Goal: Information Seeking & Learning: Learn about a topic

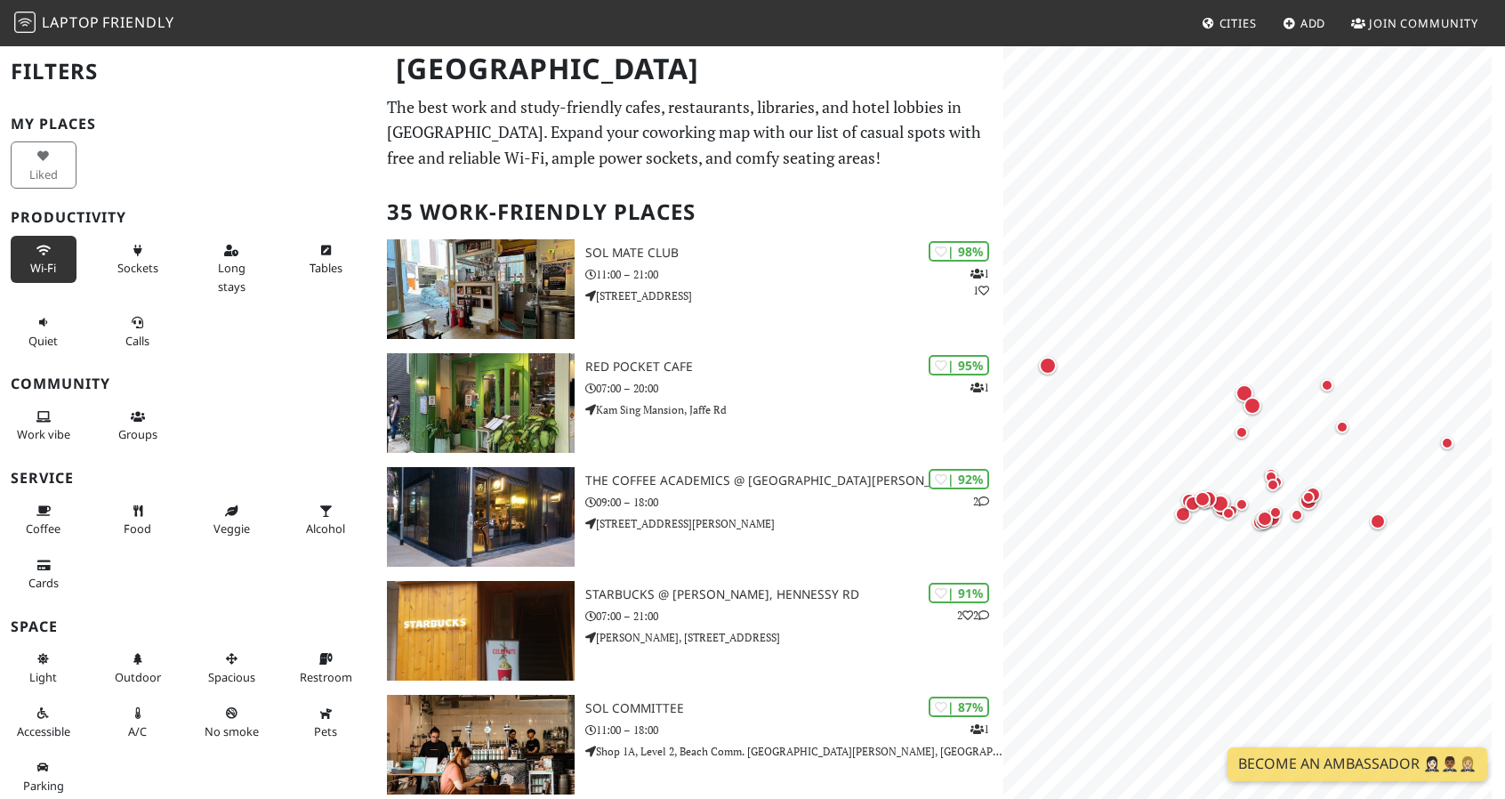
click at [30, 262] on span "Wi-Fi" at bounding box center [43, 268] width 26 height 16
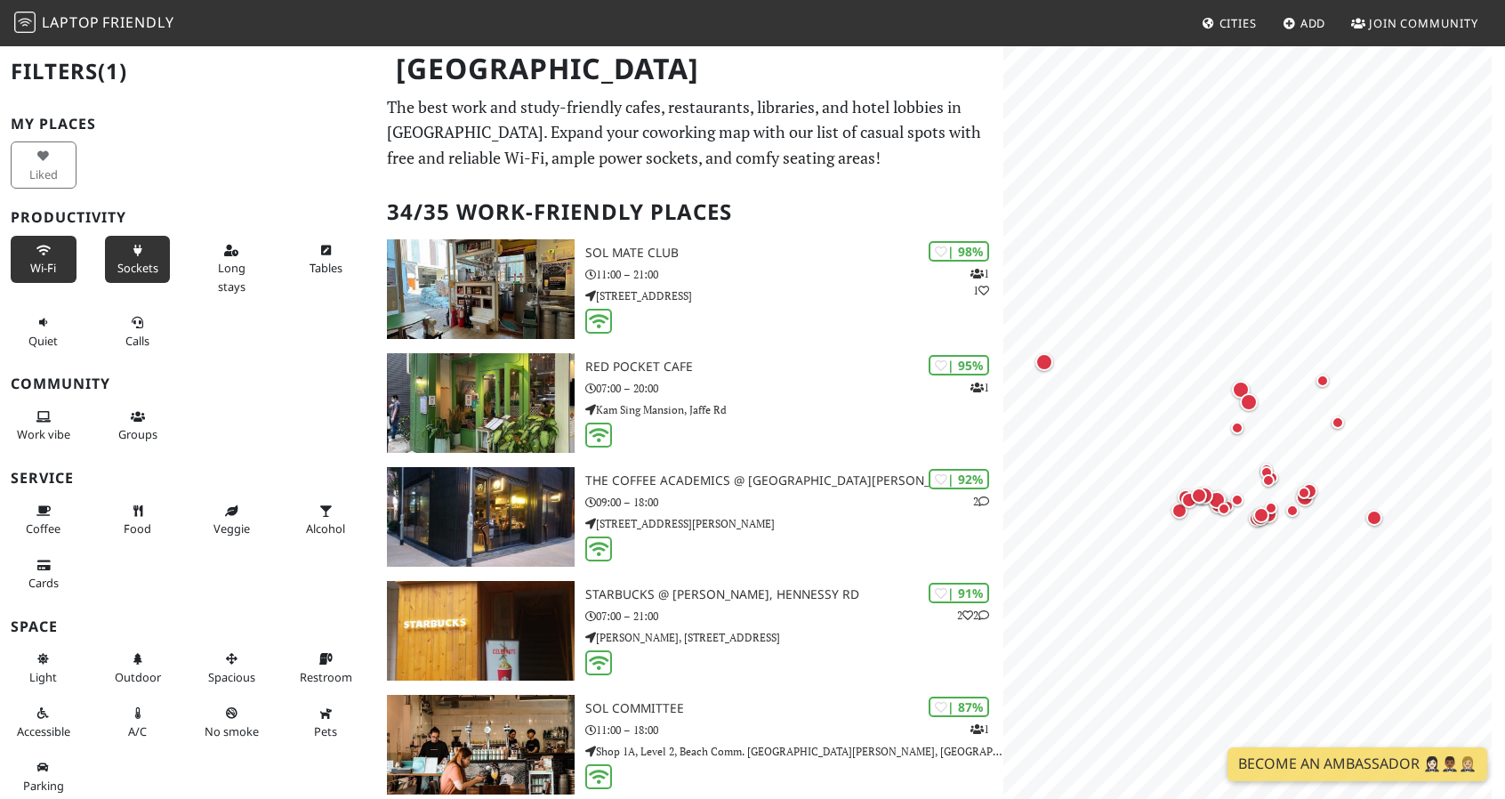
click at [109, 255] on button "Sockets" at bounding box center [138, 259] width 66 height 47
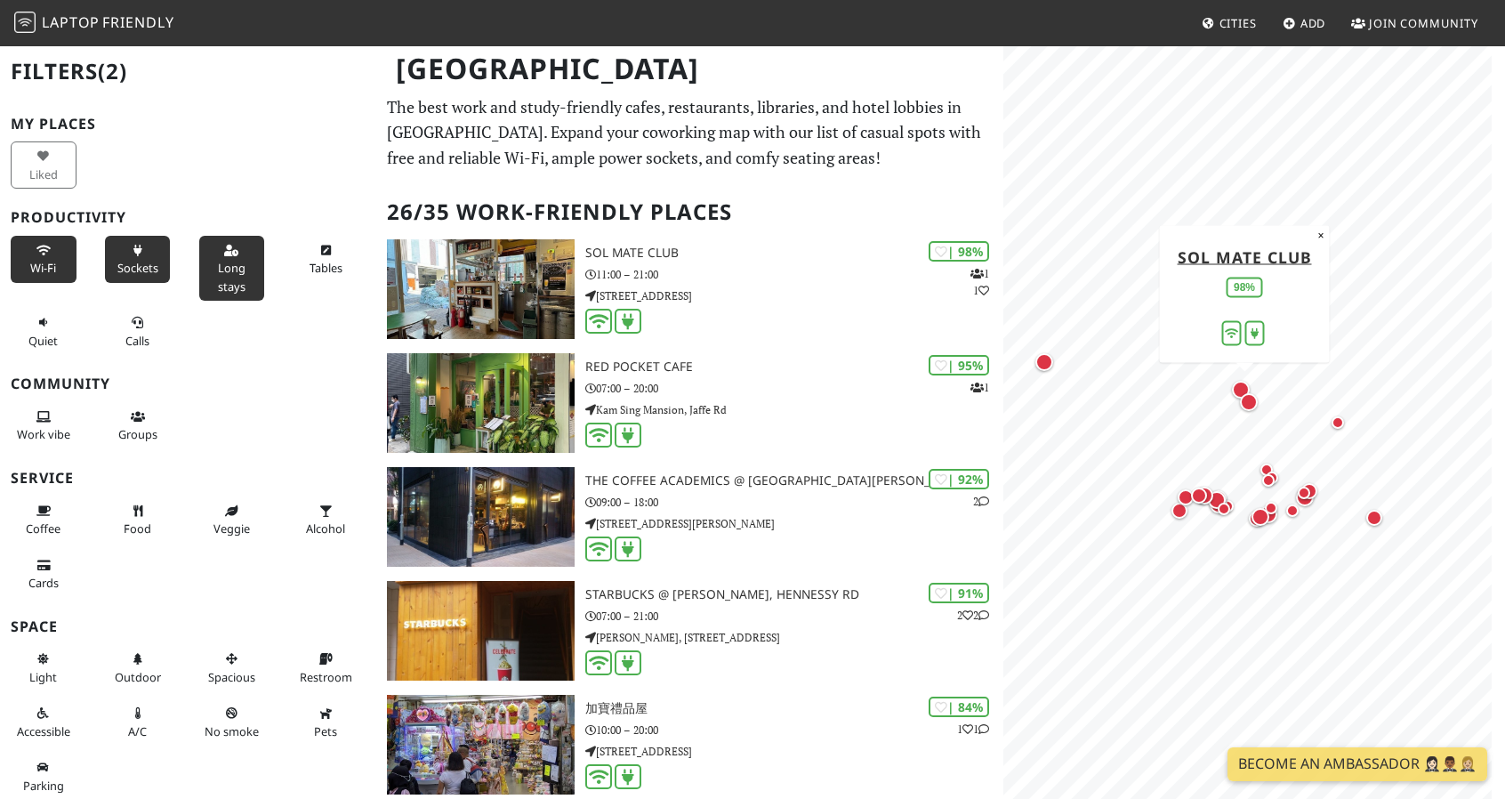
click at [221, 283] on span "Long stays" at bounding box center [232, 277] width 28 height 34
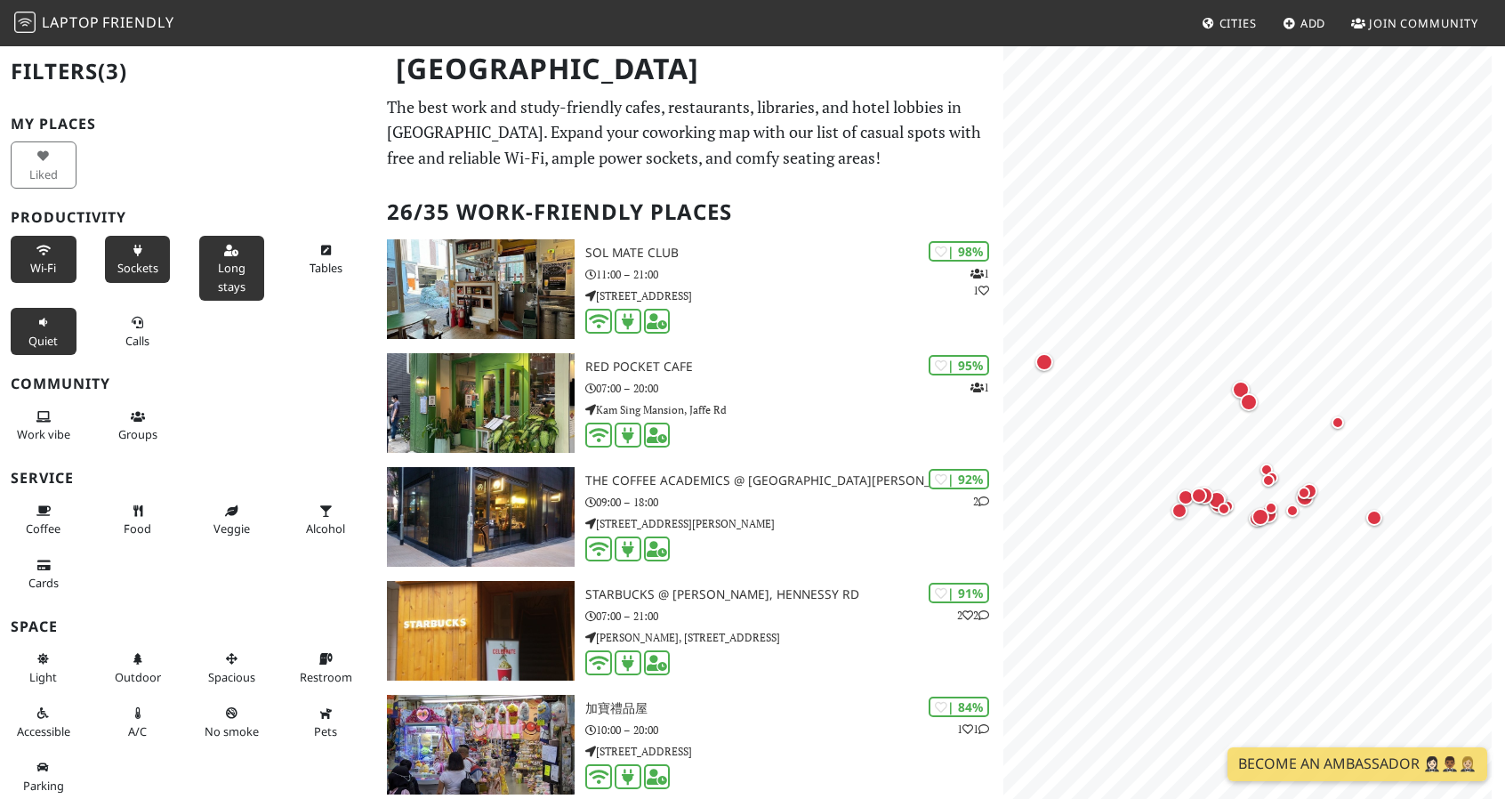
click at [44, 320] on icon at bounding box center [43, 324] width 14 height 12
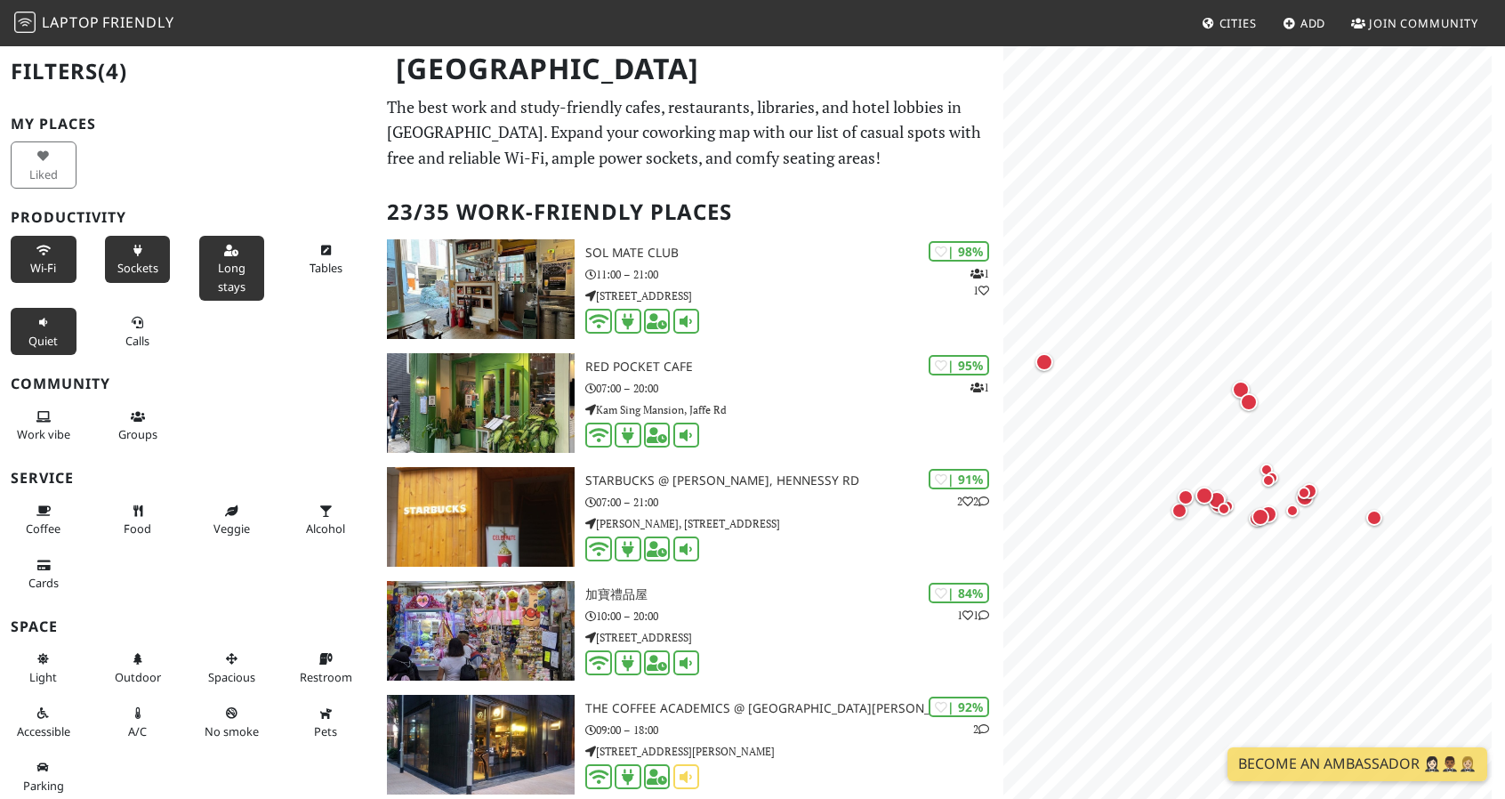
click at [46, 323] on icon at bounding box center [43, 324] width 14 height 12
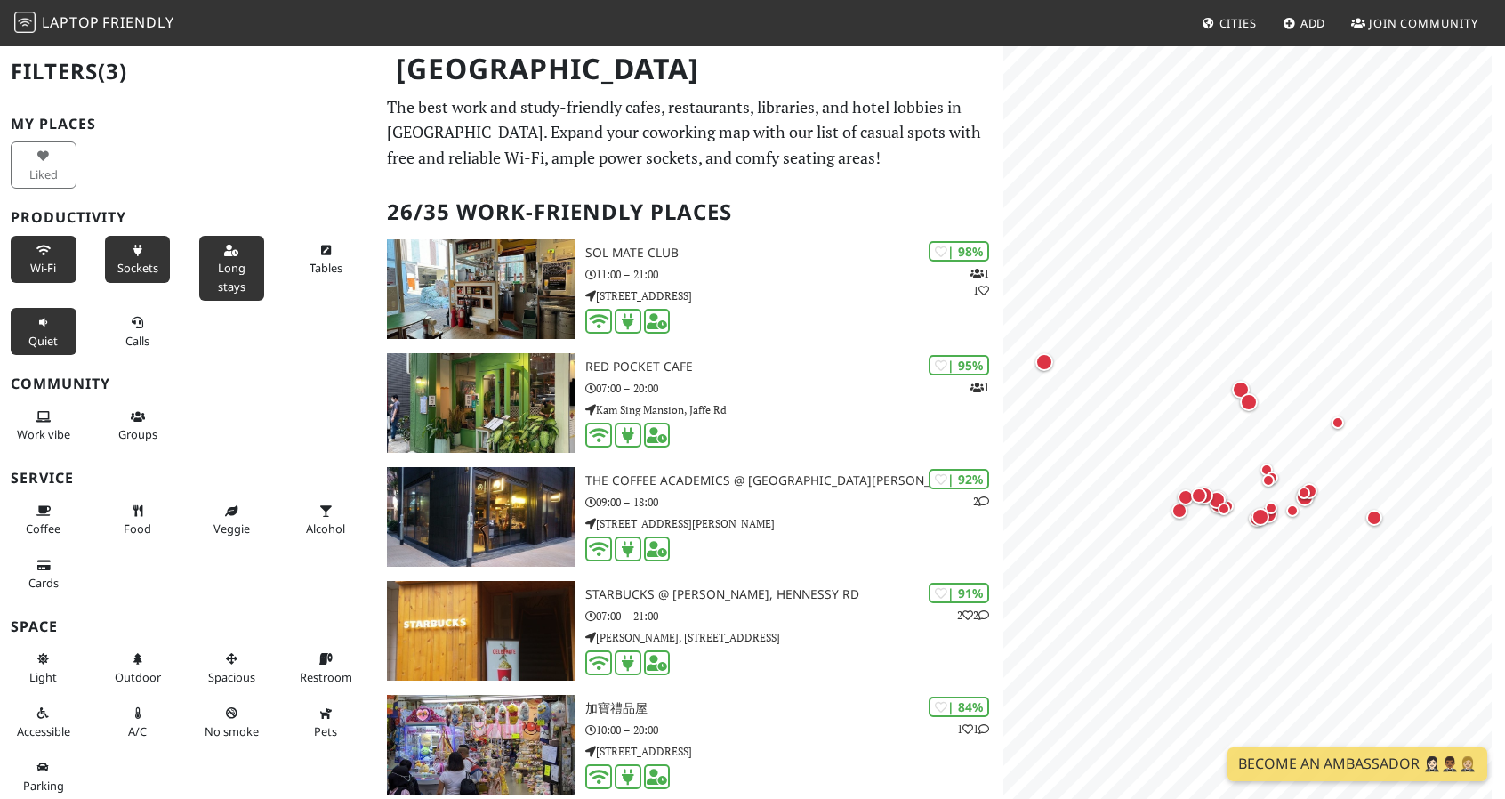
click at [48, 323] on icon at bounding box center [43, 324] width 14 height 12
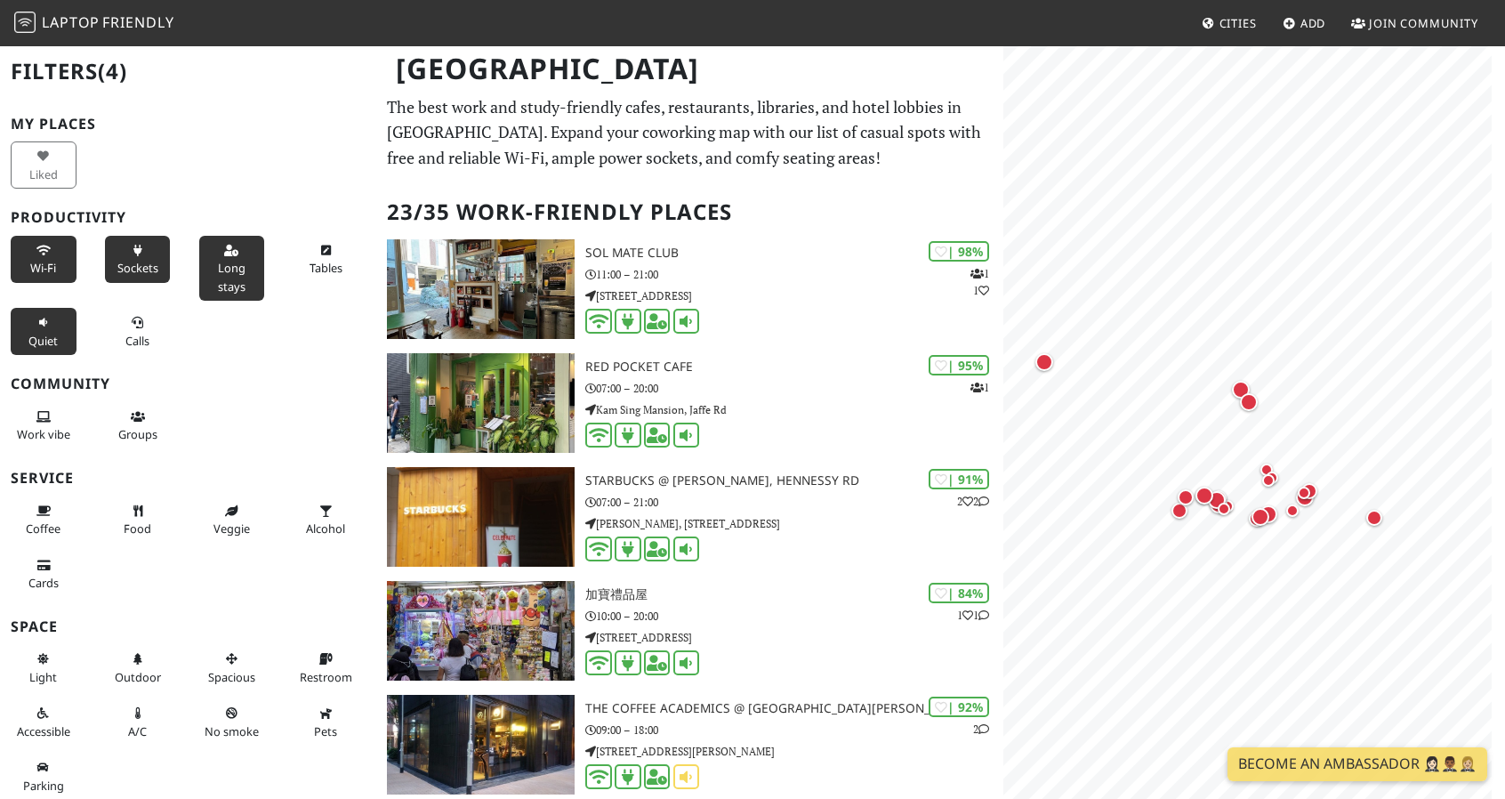
click at [52, 325] on button "Quiet" at bounding box center [44, 331] width 66 height 47
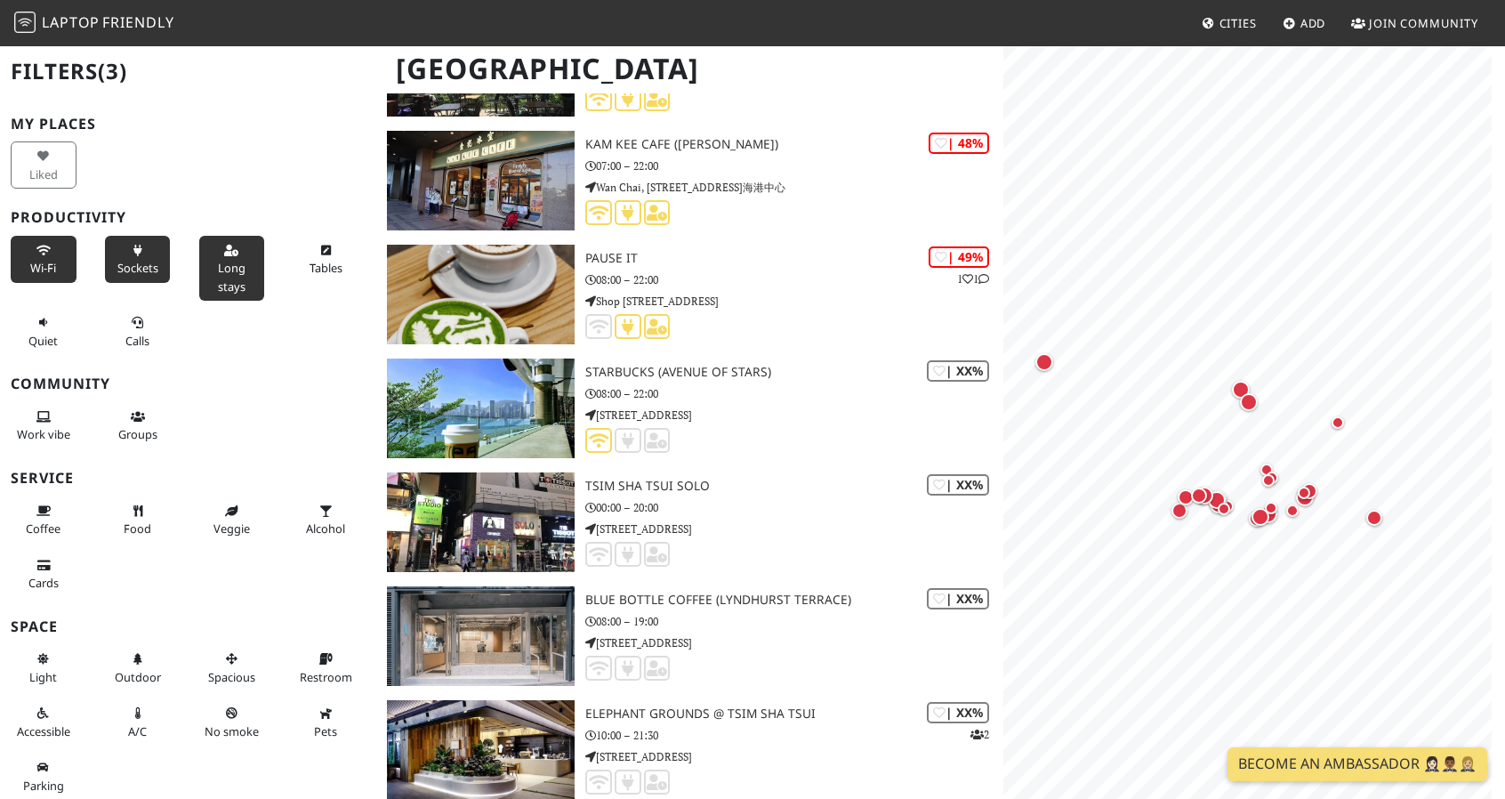
scroll to position [2182, 0]
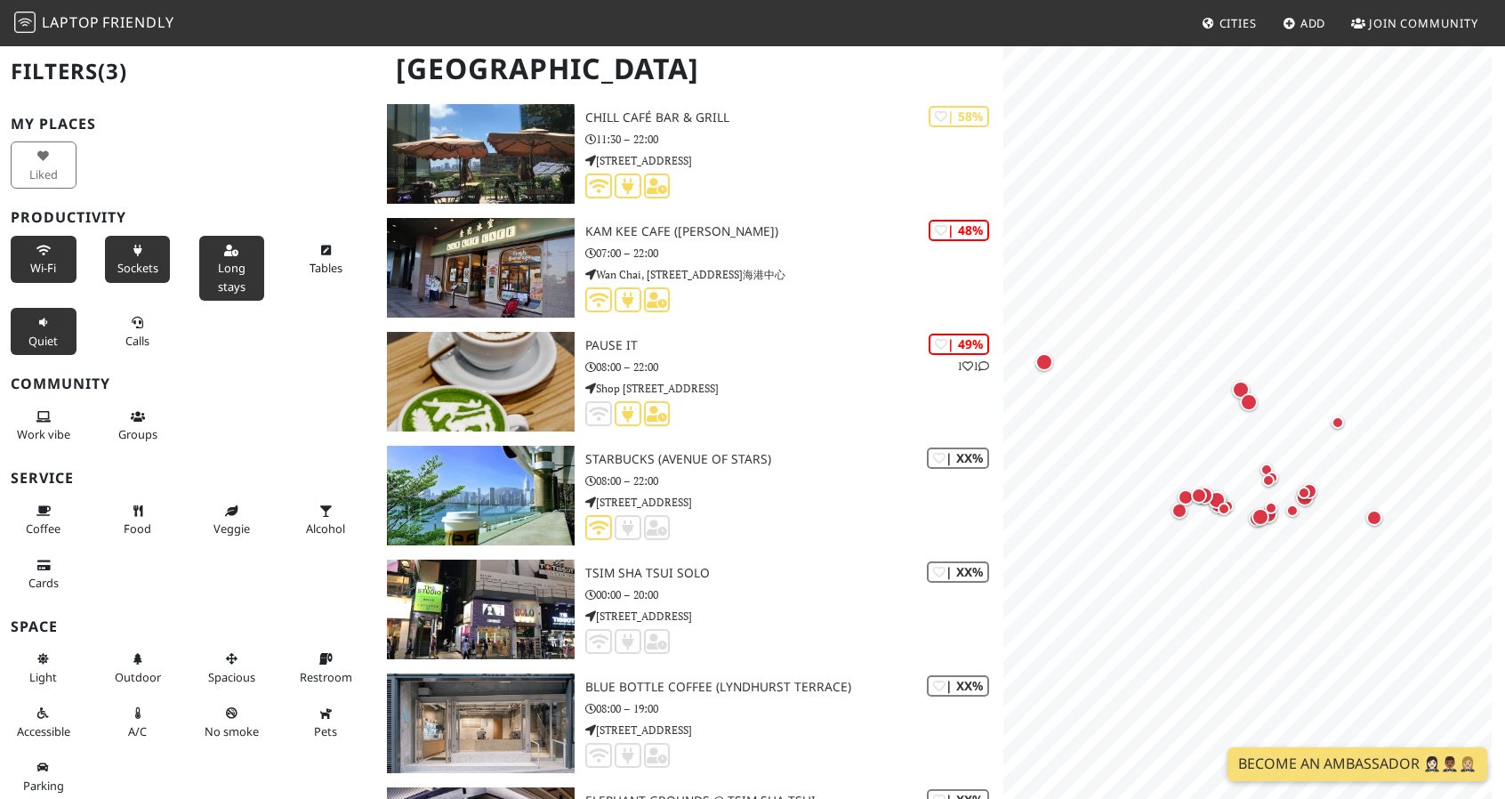
click at [44, 326] on icon at bounding box center [43, 324] width 14 height 12
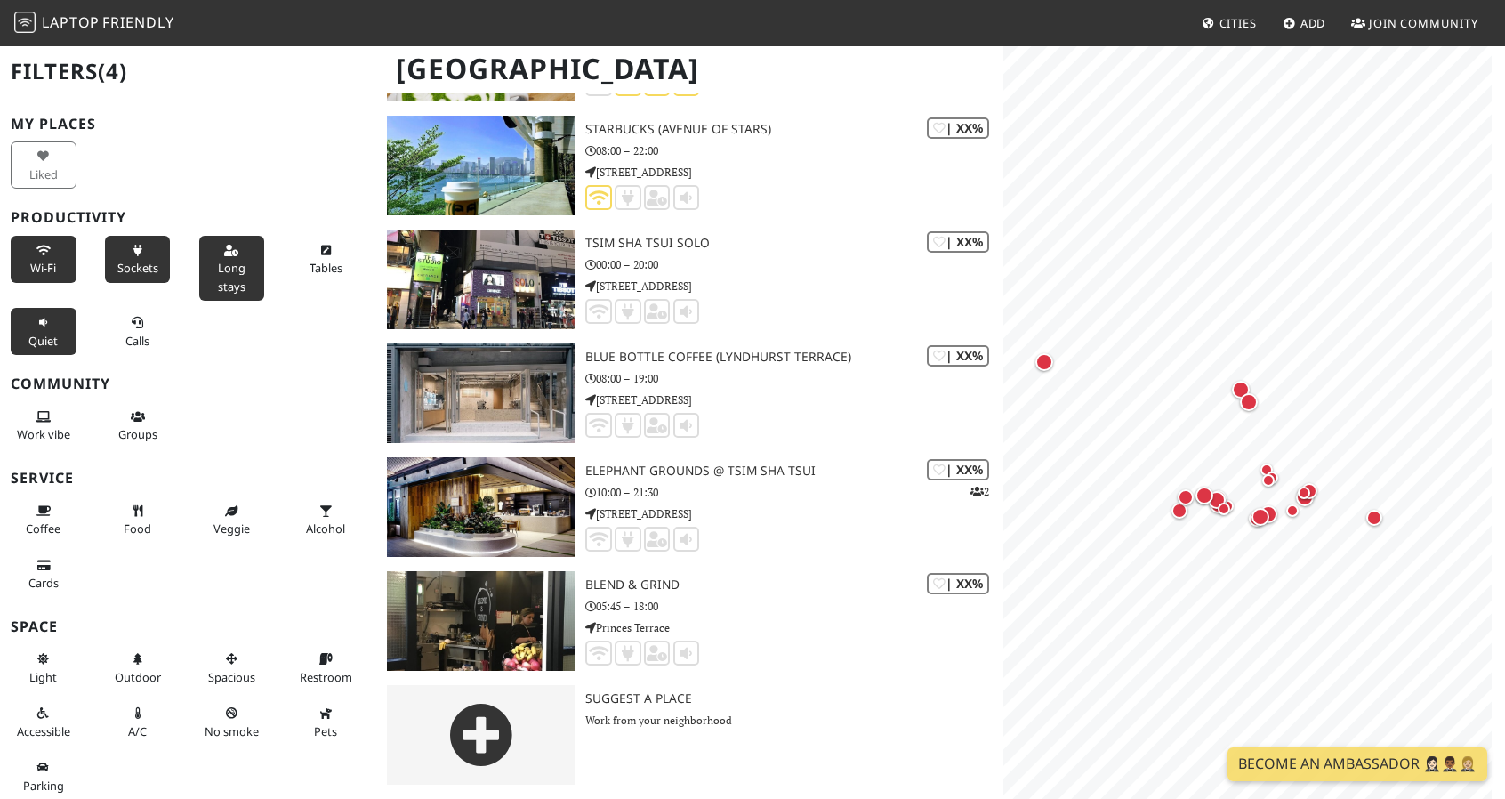
scroll to position [2171, 0]
click at [46, 326] on icon at bounding box center [43, 324] width 14 height 12
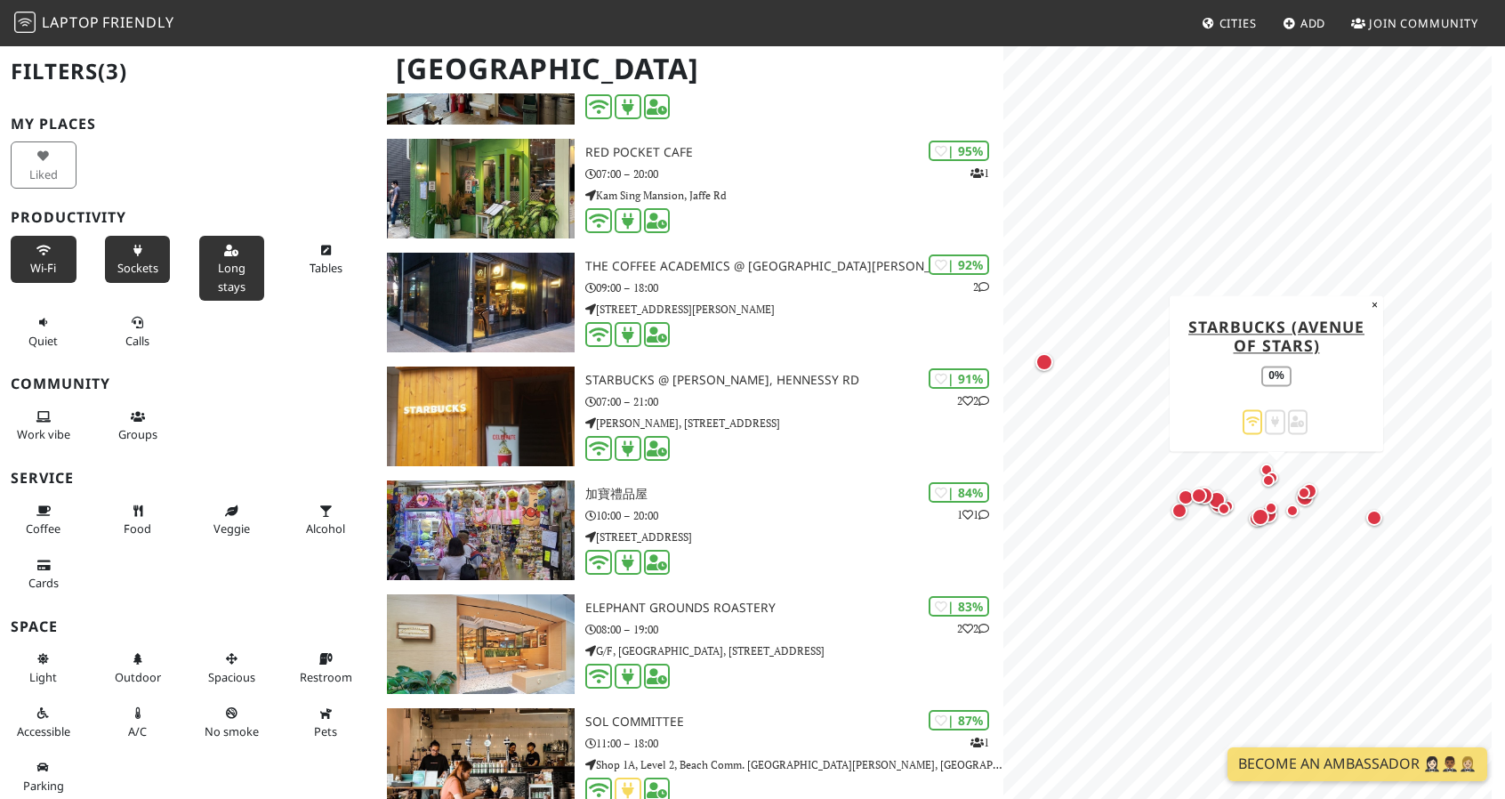
scroll to position [0, 0]
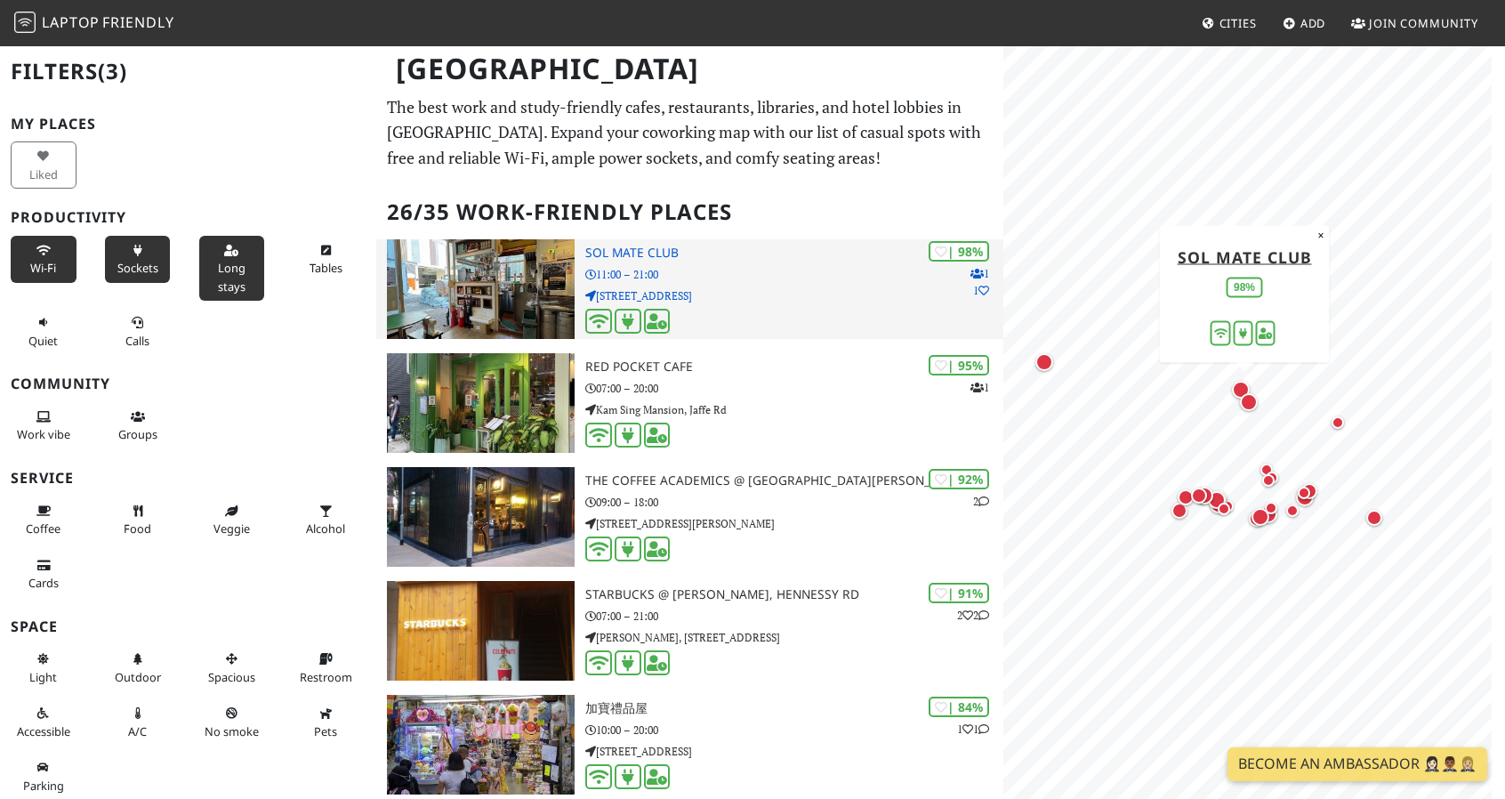
click at [663, 254] on h3 "SOL Mate Club" at bounding box center [794, 253] width 418 height 15
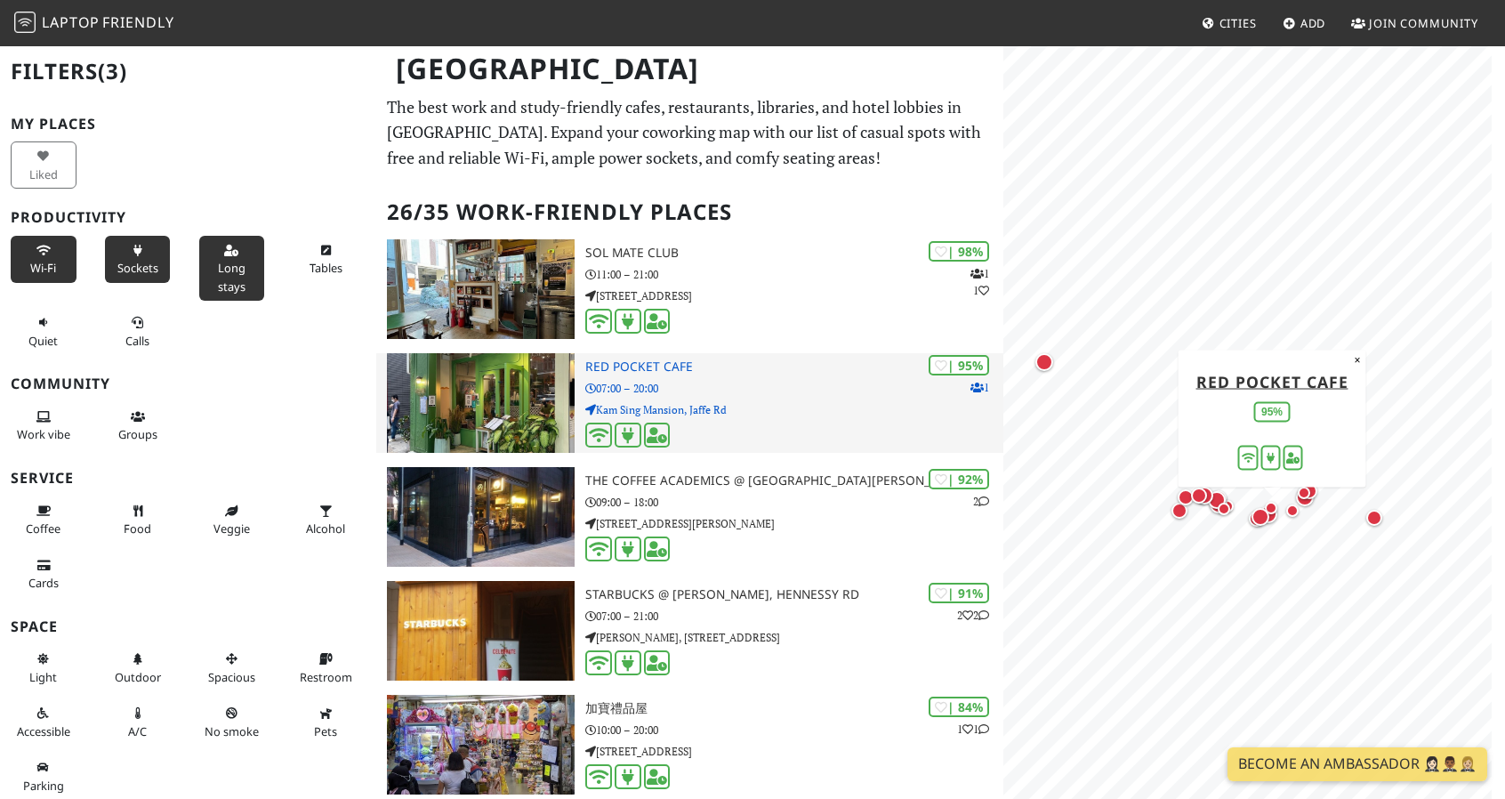
click at [647, 359] on h3 "Red Pocket Cafe" at bounding box center [794, 366] width 418 height 15
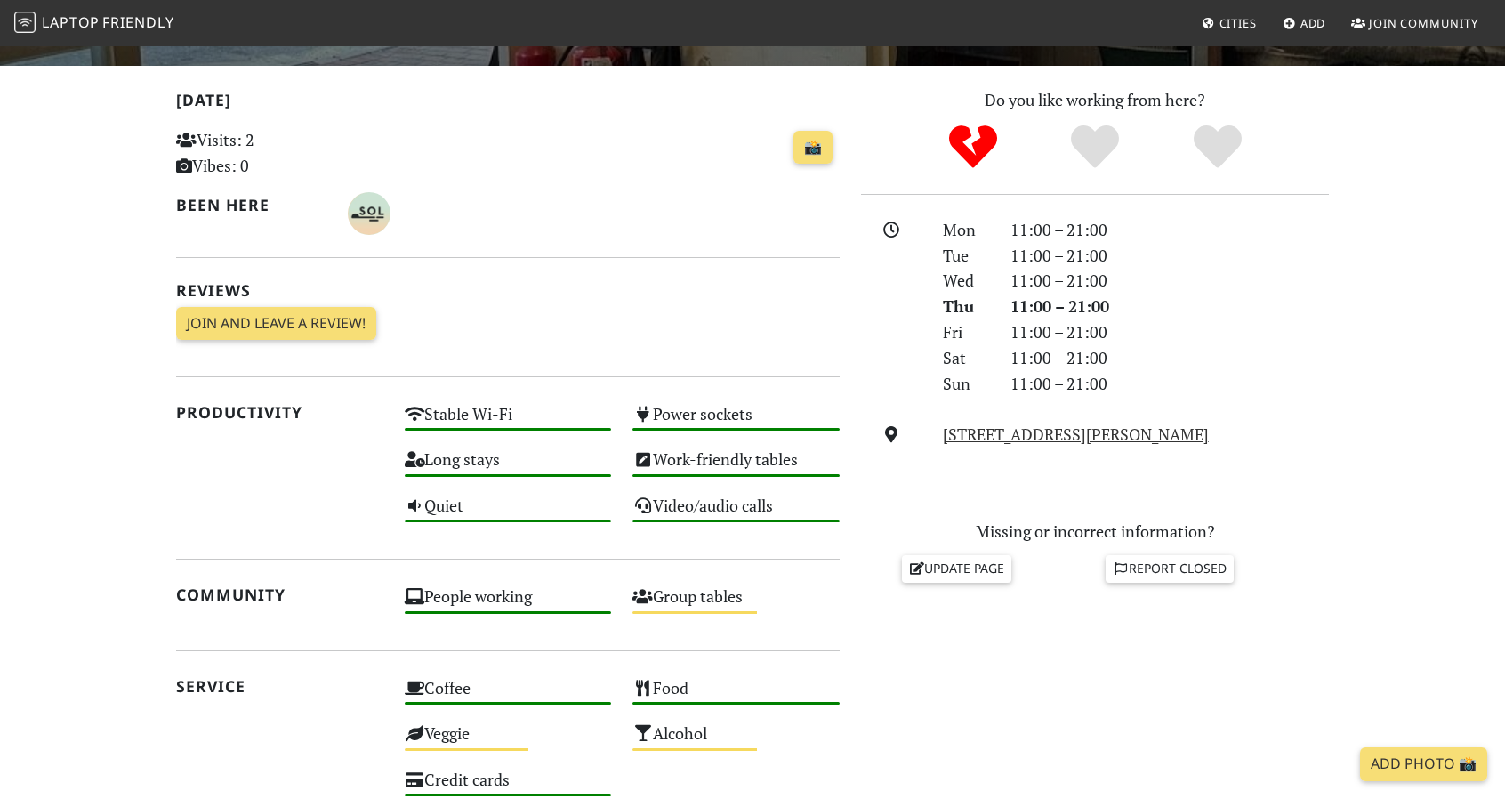
scroll to position [474, 0]
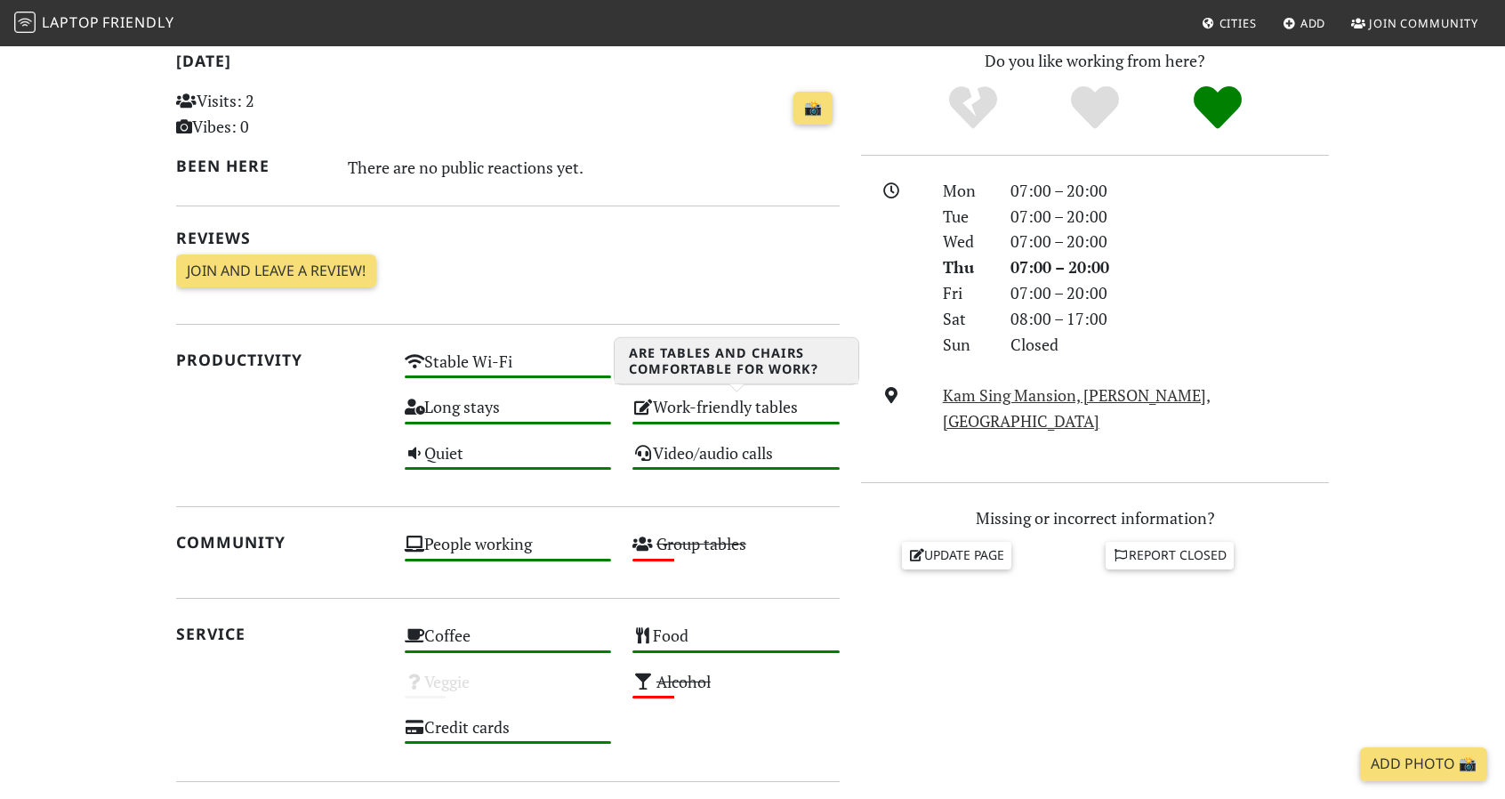
scroll to position [790, 0]
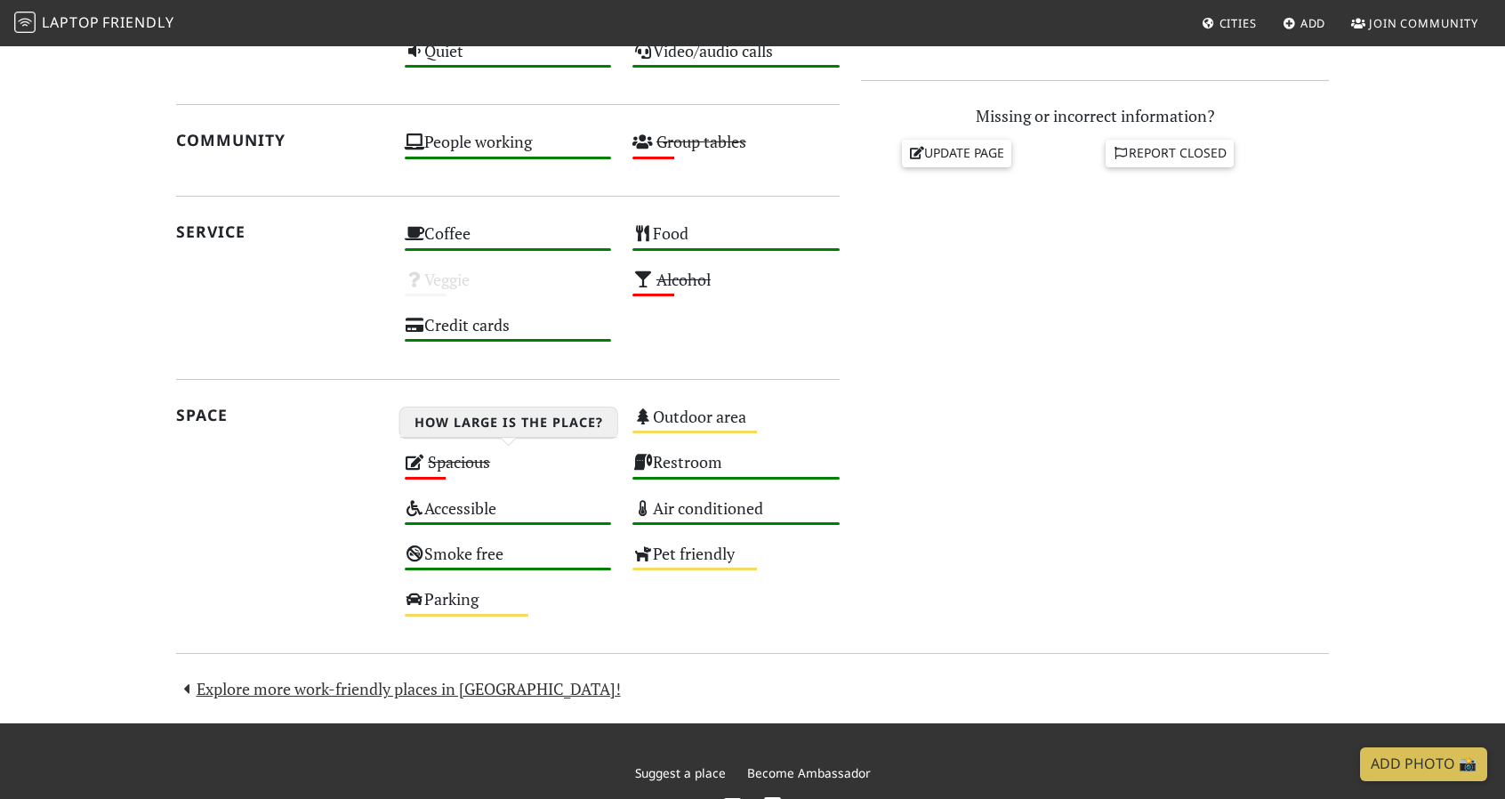
click at [444, 464] on s "Spacious" at bounding box center [459, 461] width 62 height 21
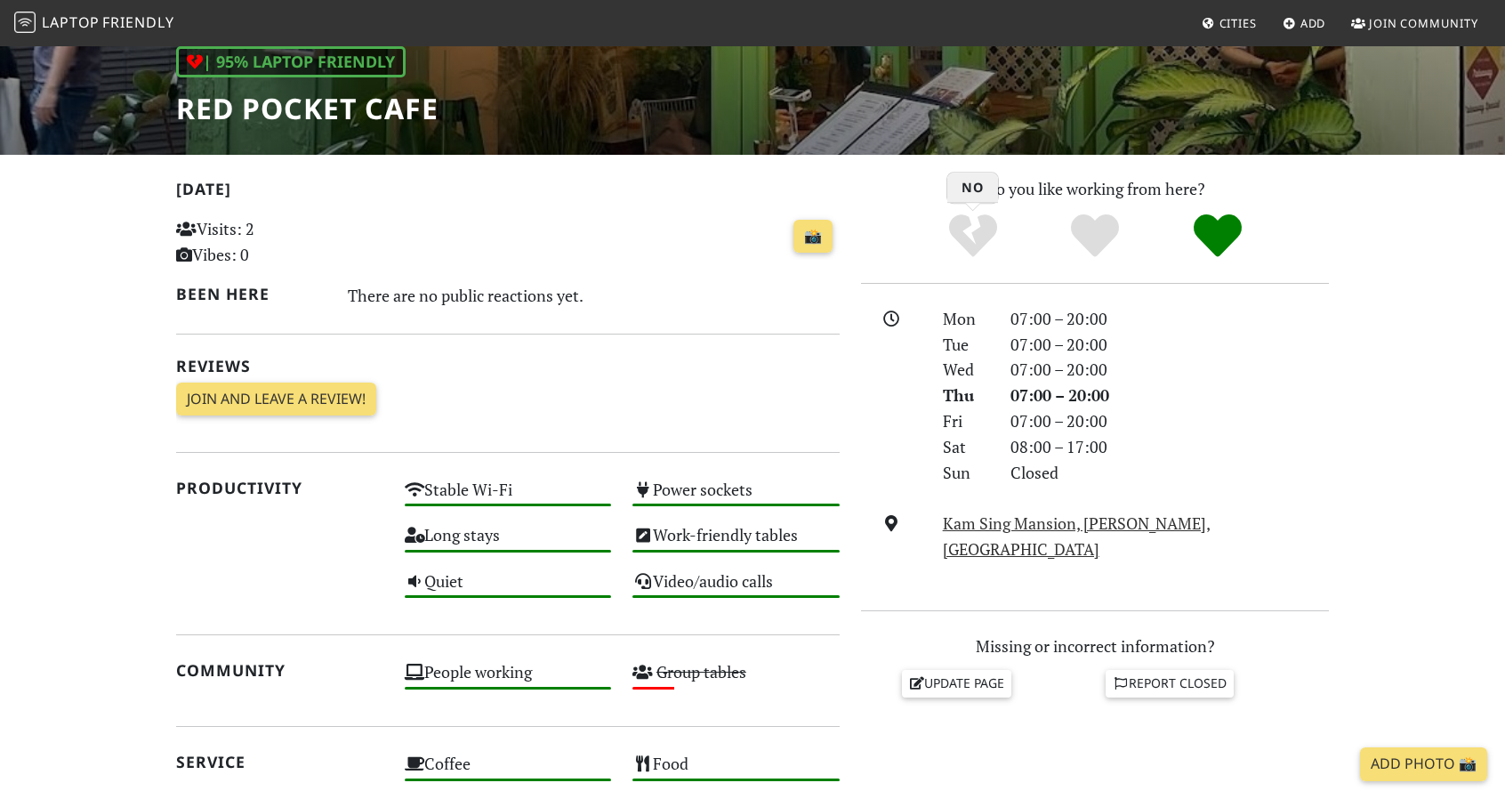
scroll to position [0, 0]
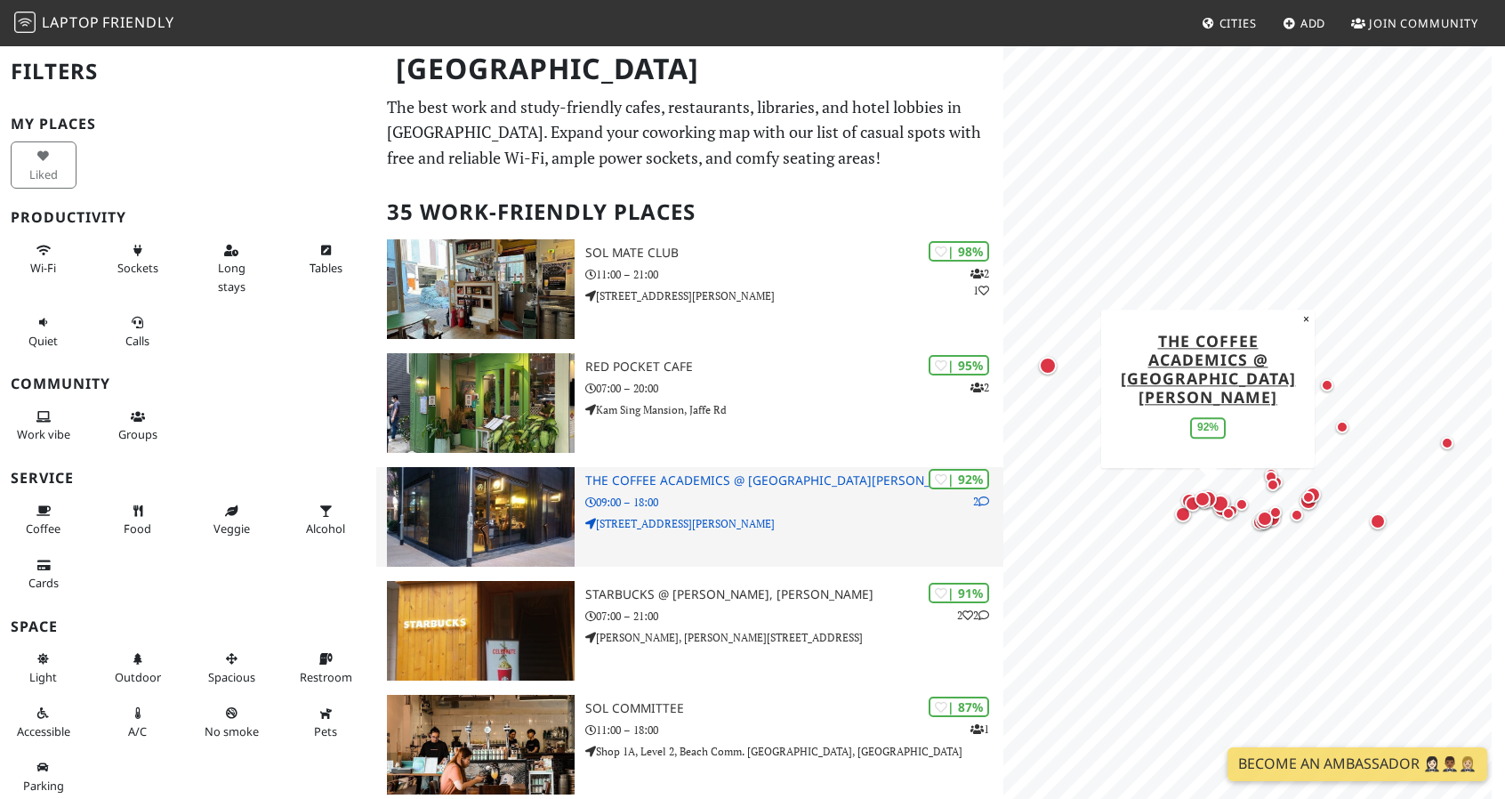
click at [699, 483] on h3 "The Coffee Academics @ Sai Yuen Lane" at bounding box center [794, 480] width 418 height 15
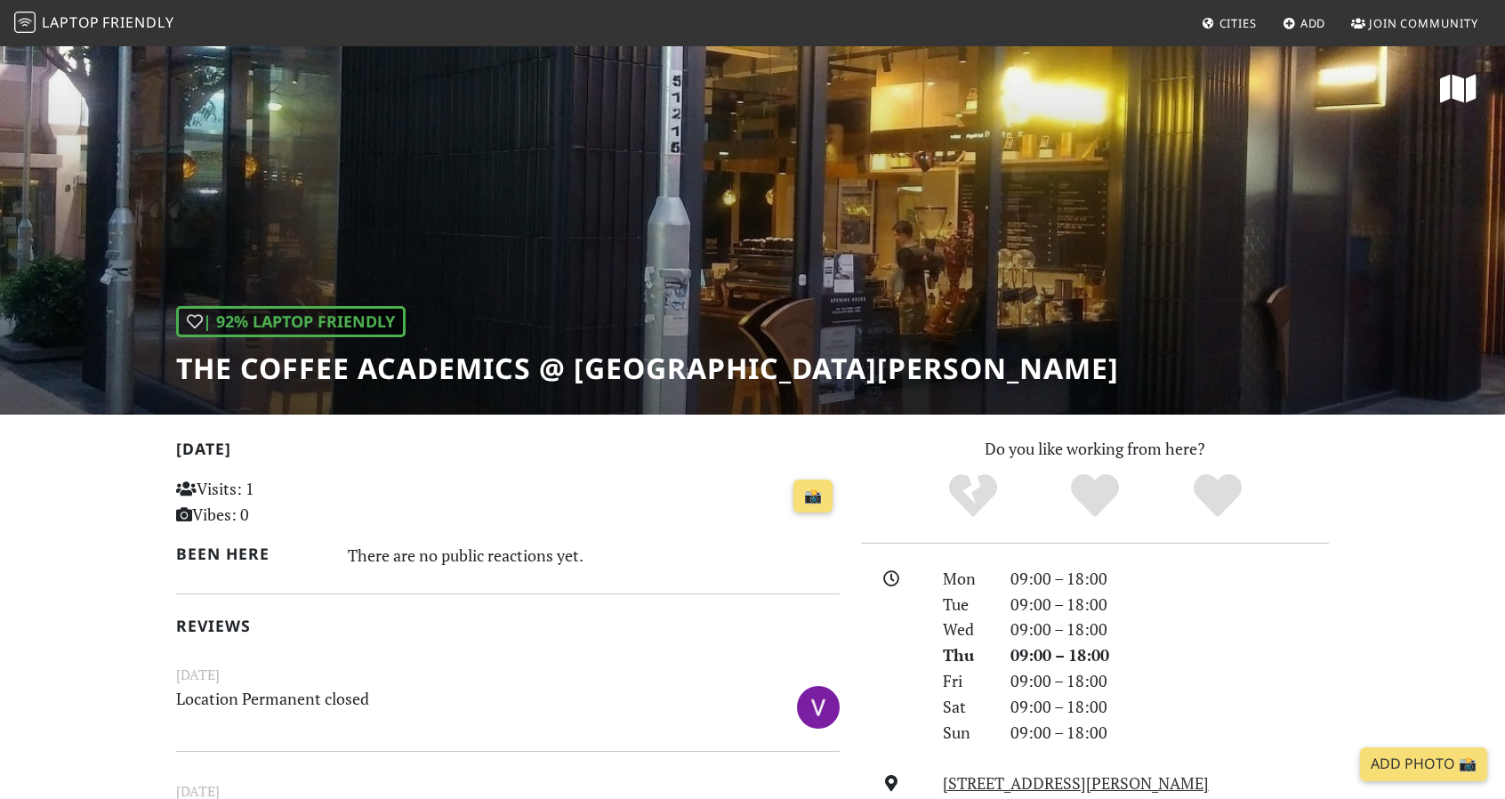
click at [326, 684] on small "January 28, 2025" at bounding box center [507, 675] width 685 height 22
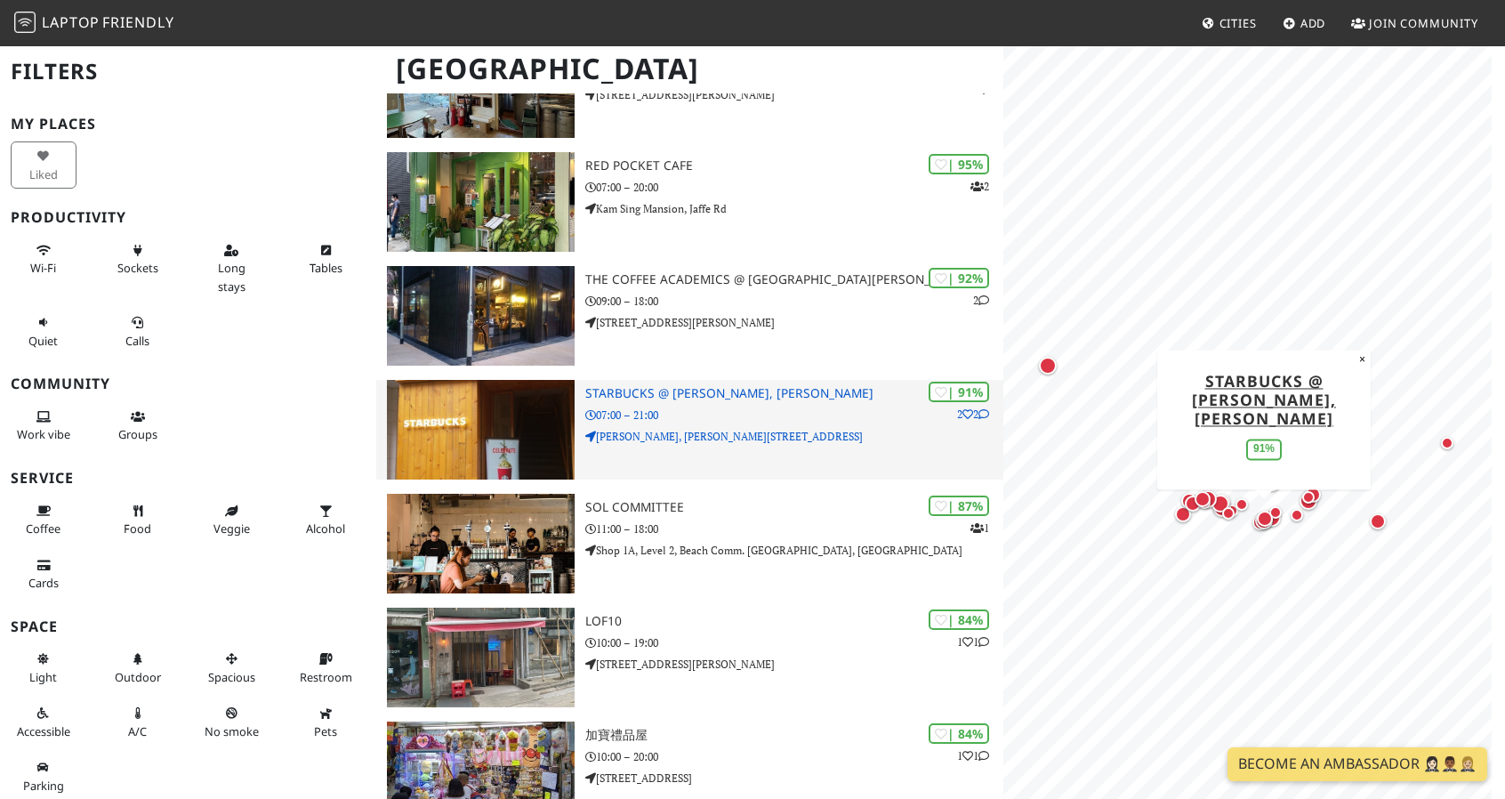
scroll to position [202, 0]
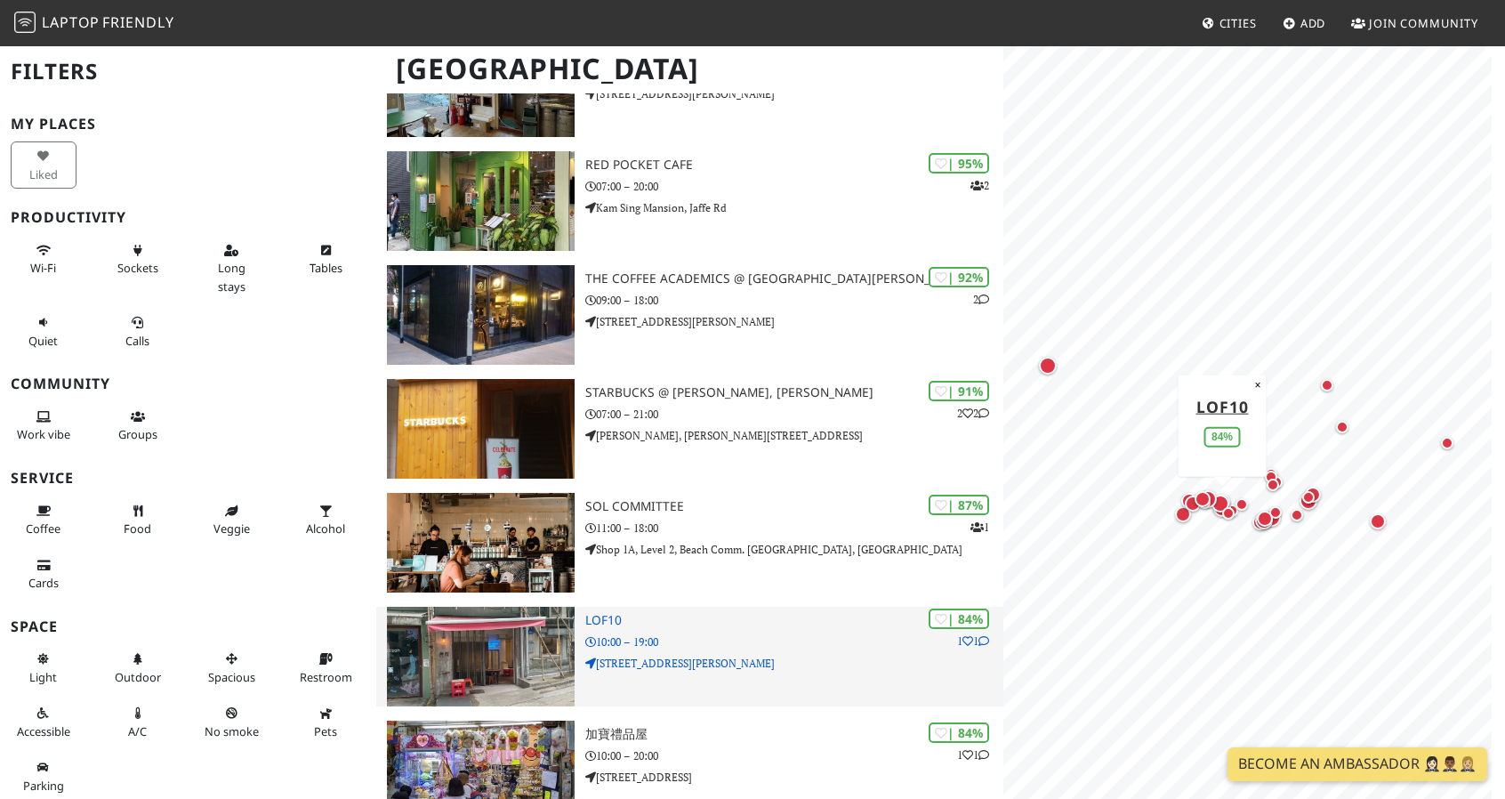
click at [692, 623] on h3 "Lof10" at bounding box center [794, 620] width 418 height 15
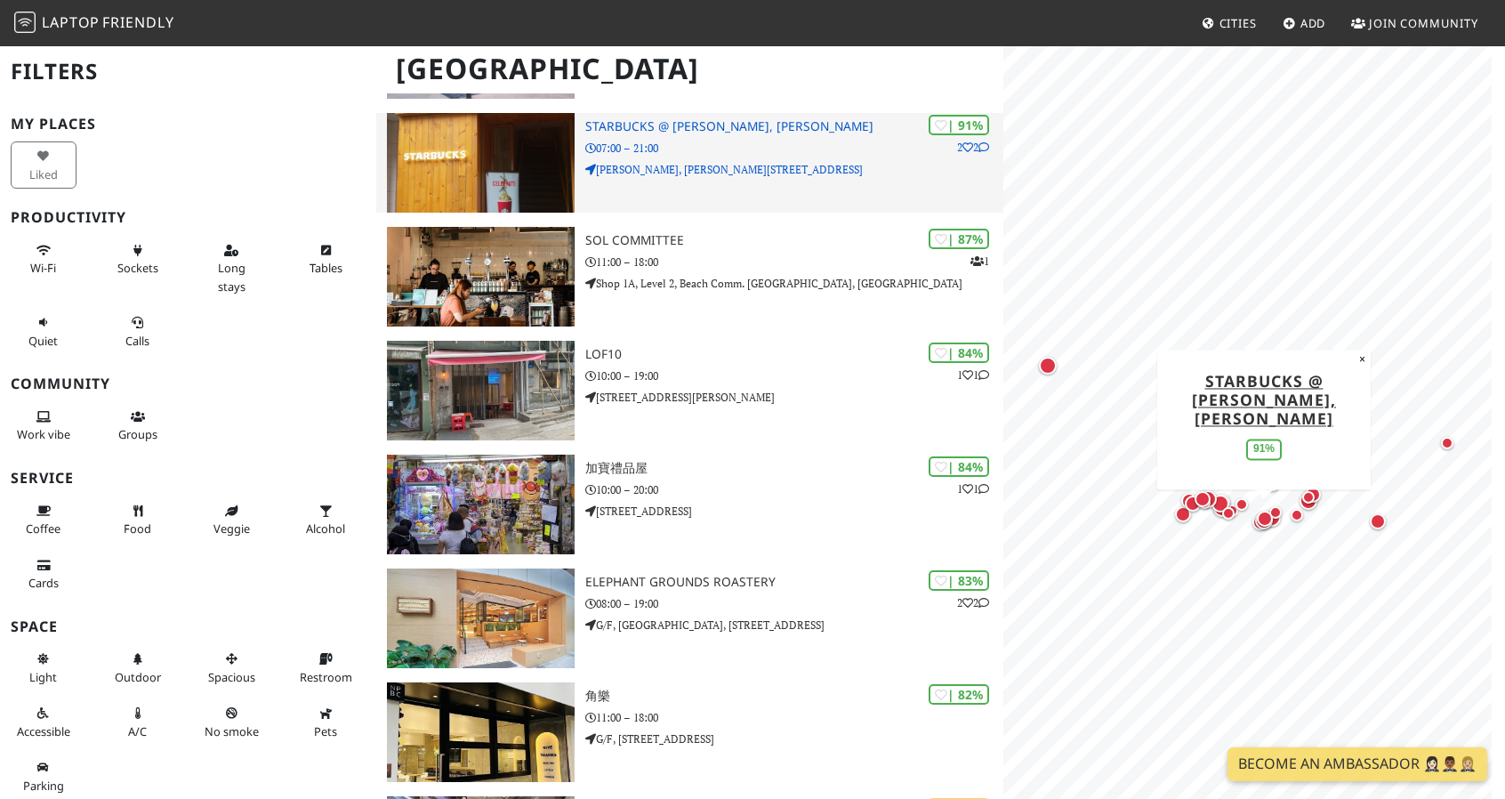
scroll to position [469, 0]
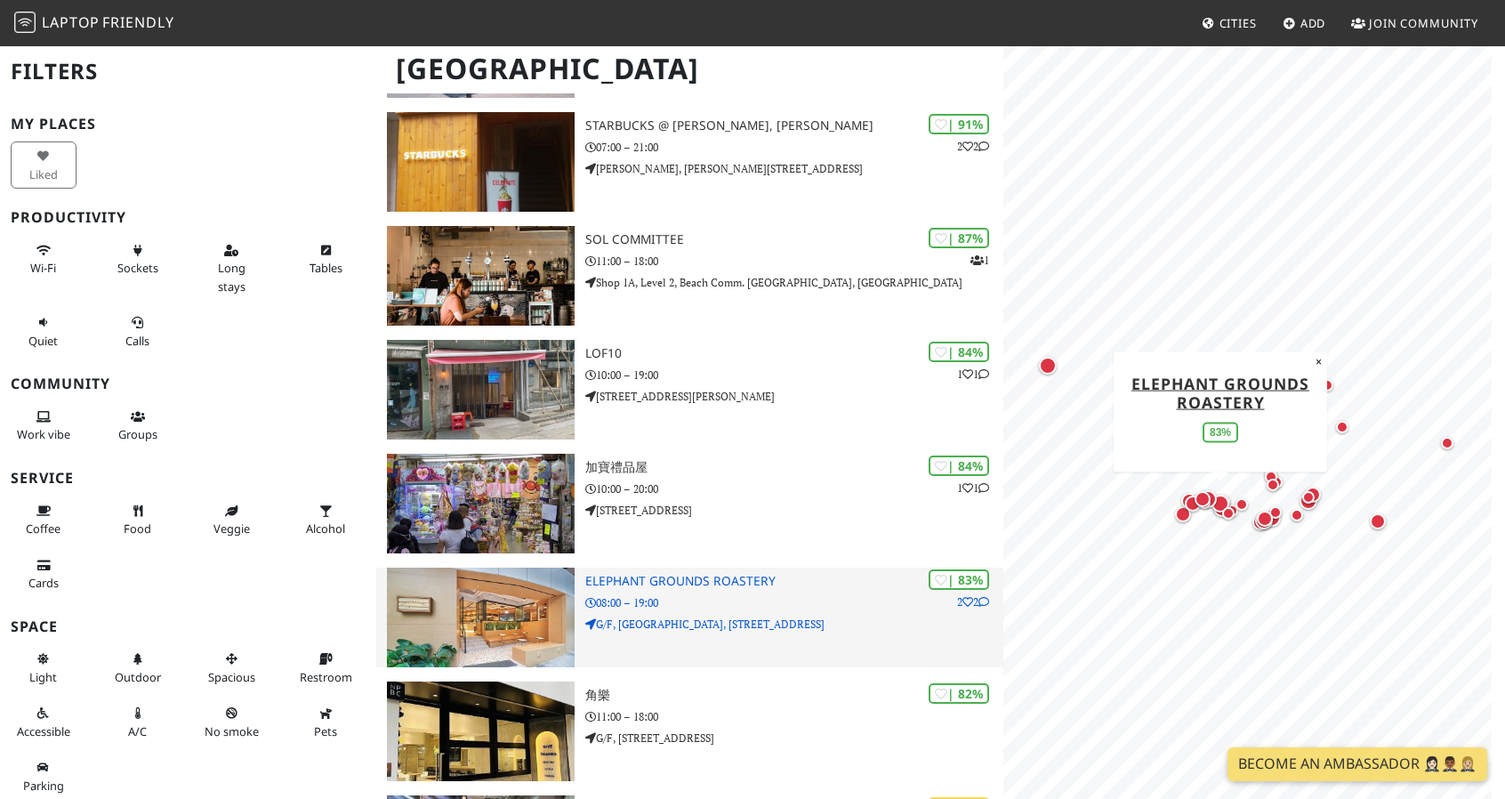
click at [721, 597] on p "08:00 – 19:00" at bounding box center [794, 602] width 418 height 17
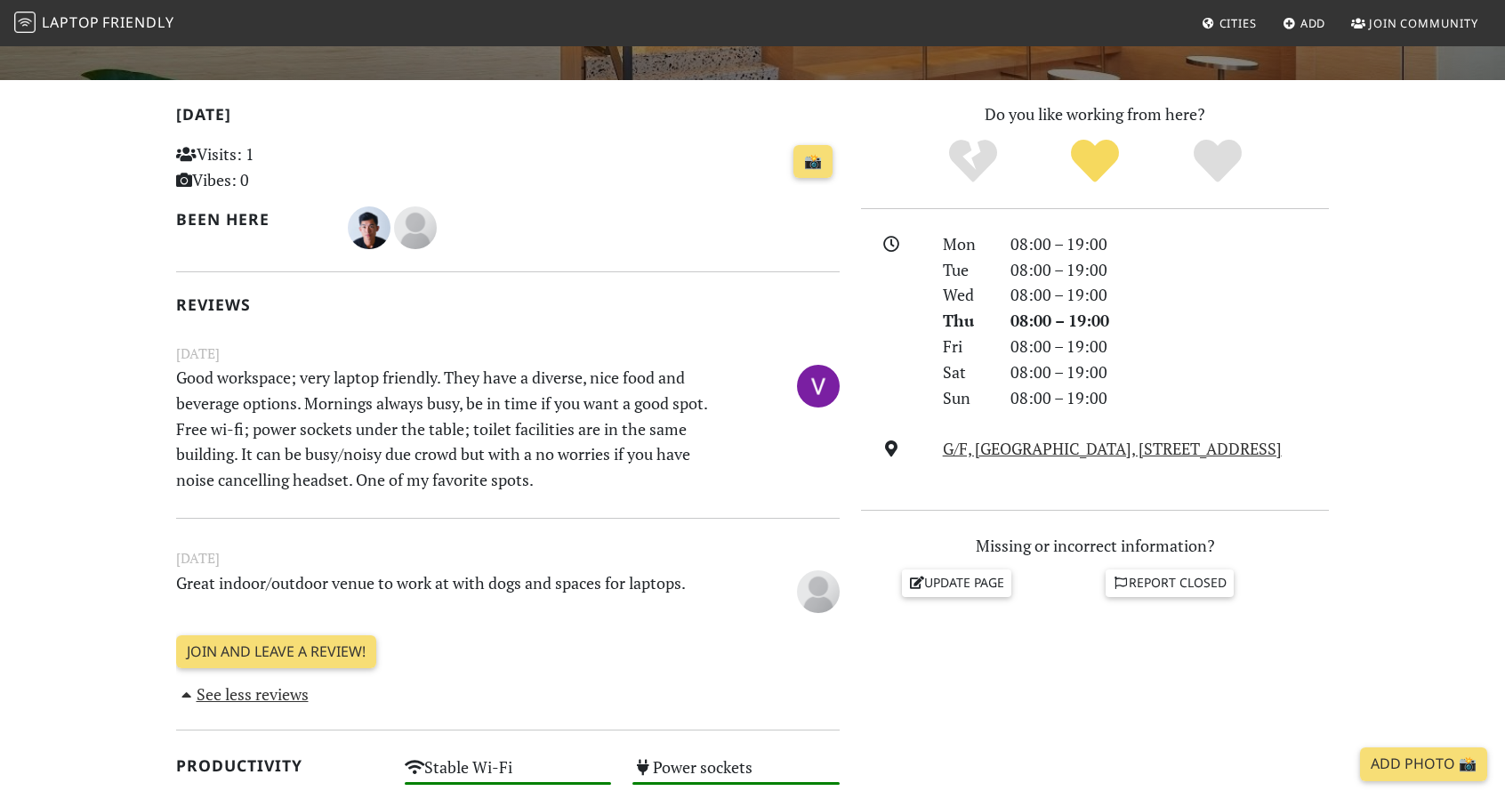
scroll to position [624, 0]
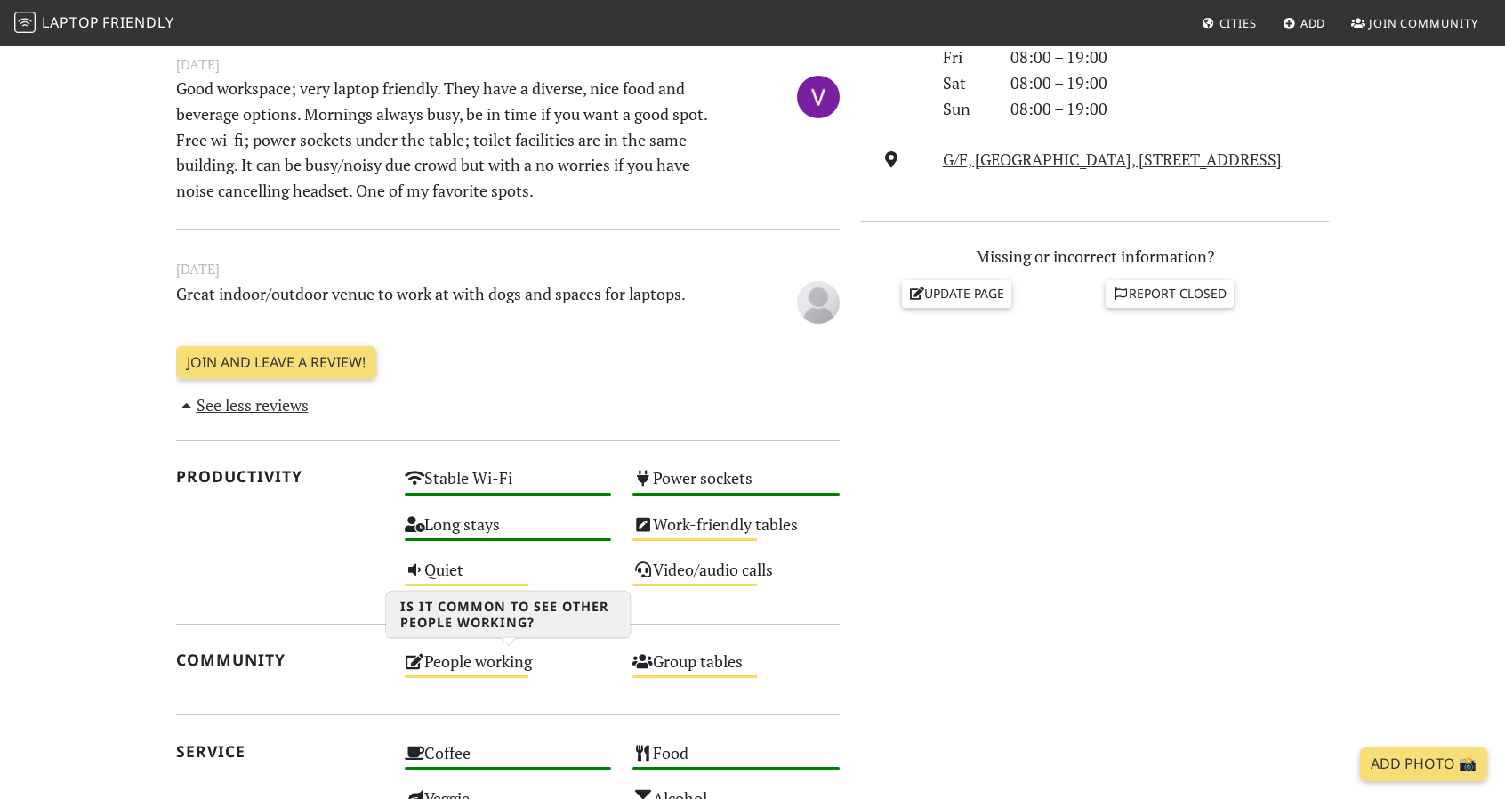
click at [478, 665] on div "People working Medium" at bounding box center [508, 669] width 229 height 45
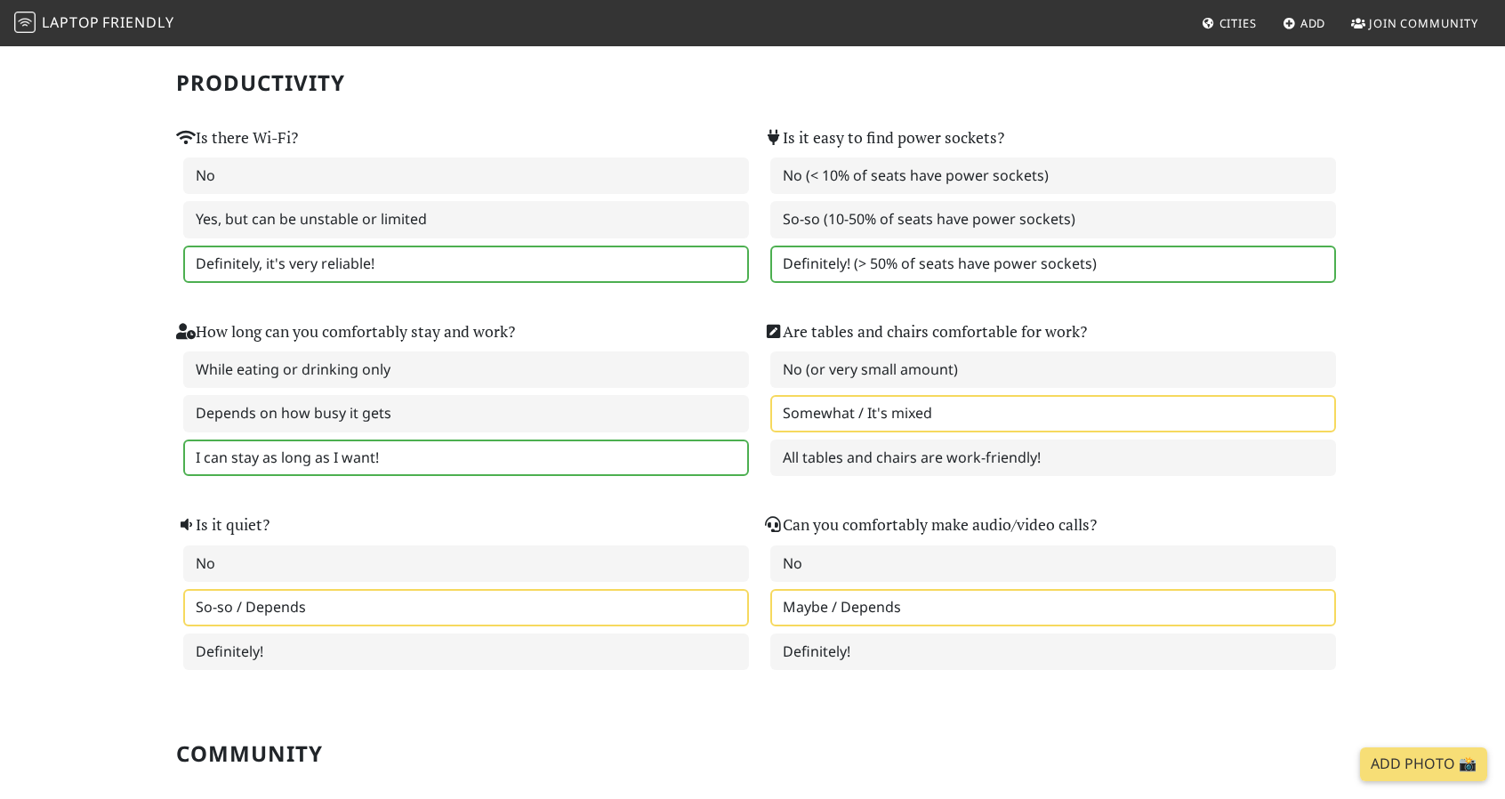
scroll to position [149, 0]
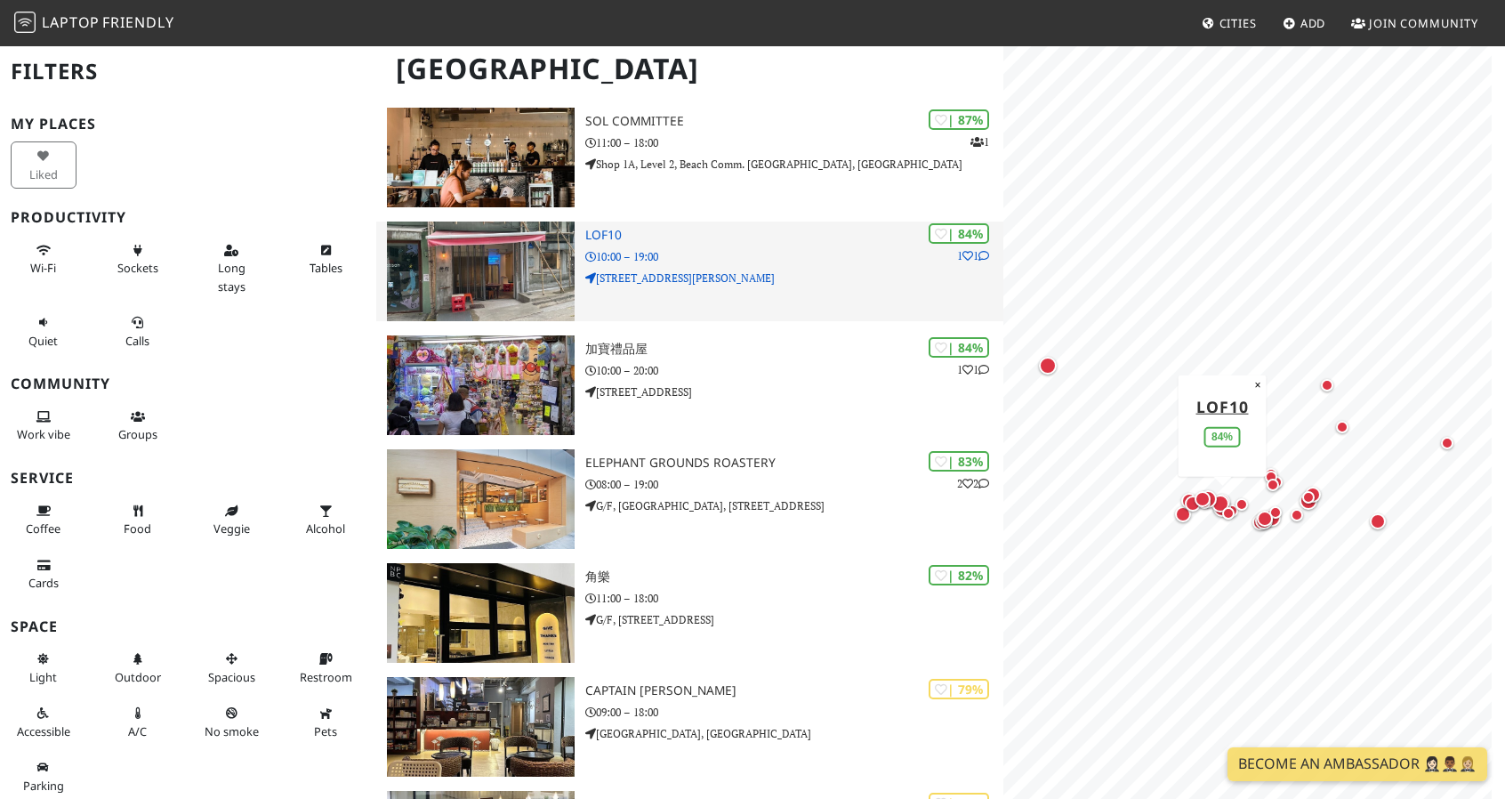
scroll to position [588, 0]
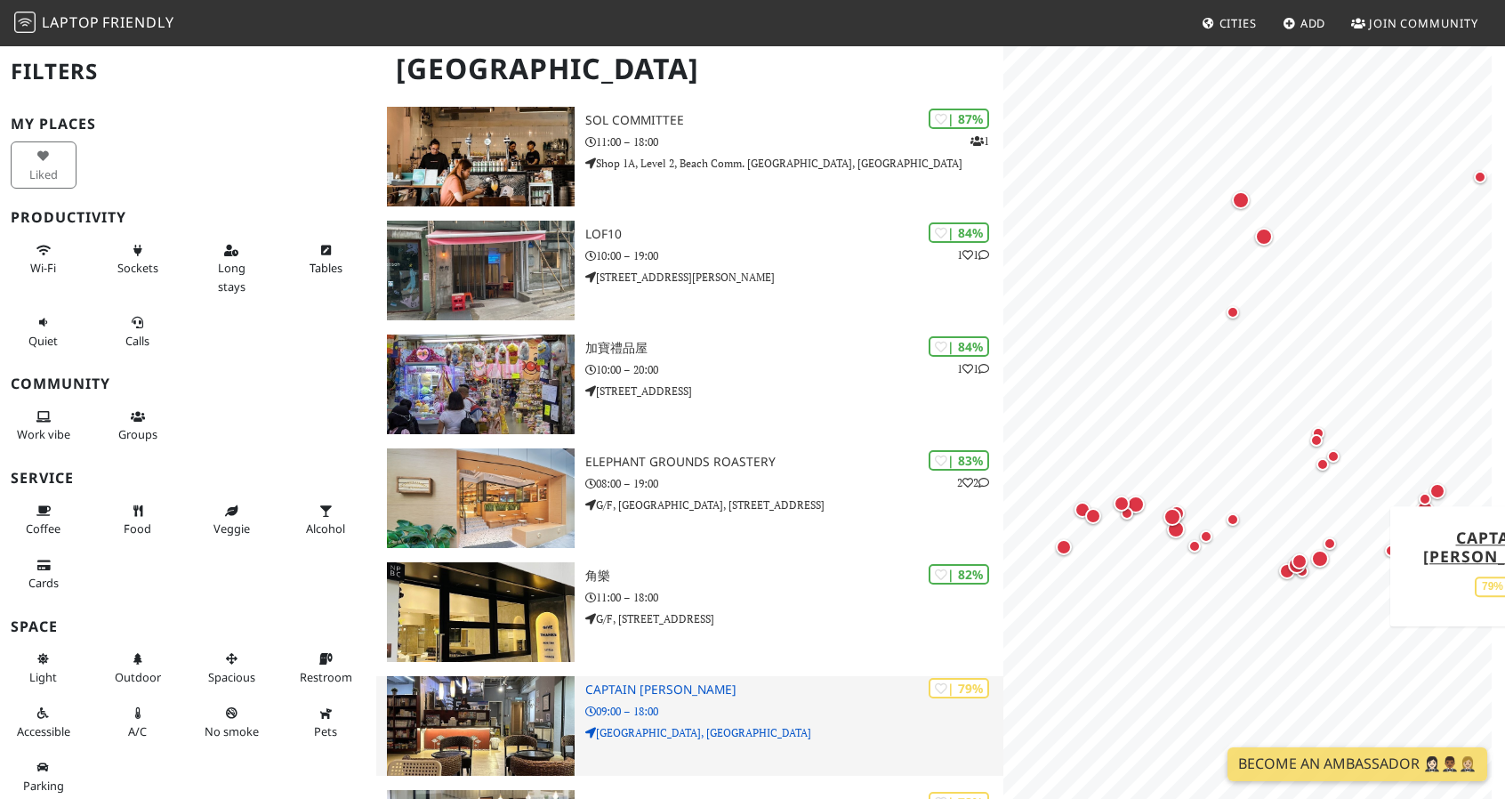
drag, startPoint x: 754, startPoint y: 693, endPoint x: 731, endPoint y: 696, distance: 23.3
click at [754, 693] on h3 "Captain [PERSON_NAME]" at bounding box center [794, 689] width 418 height 15
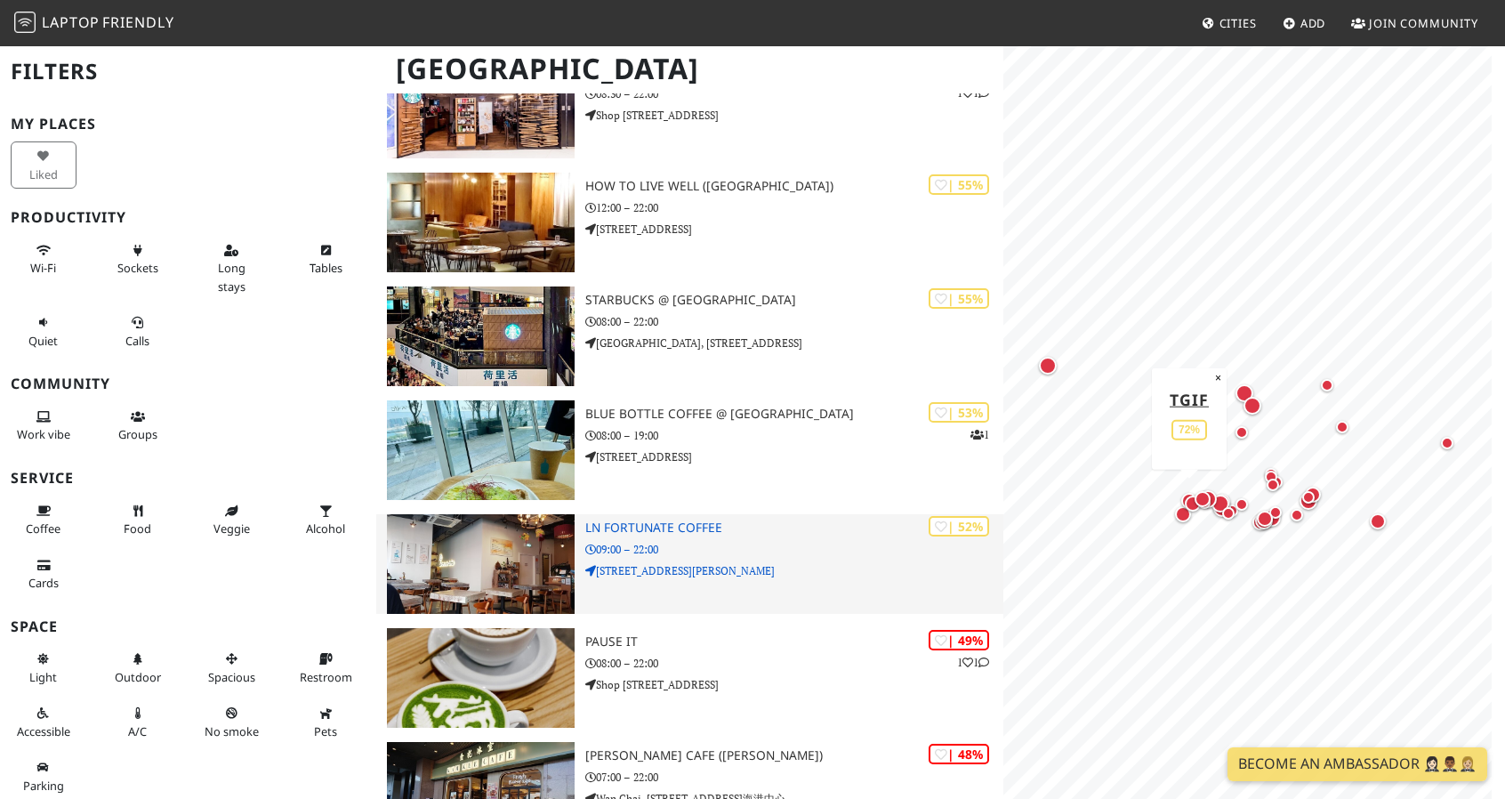
scroll to position [2429, 0]
click at [865, 546] on p "09:00 – 22:00" at bounding box center [794, 548] width 418 height 17
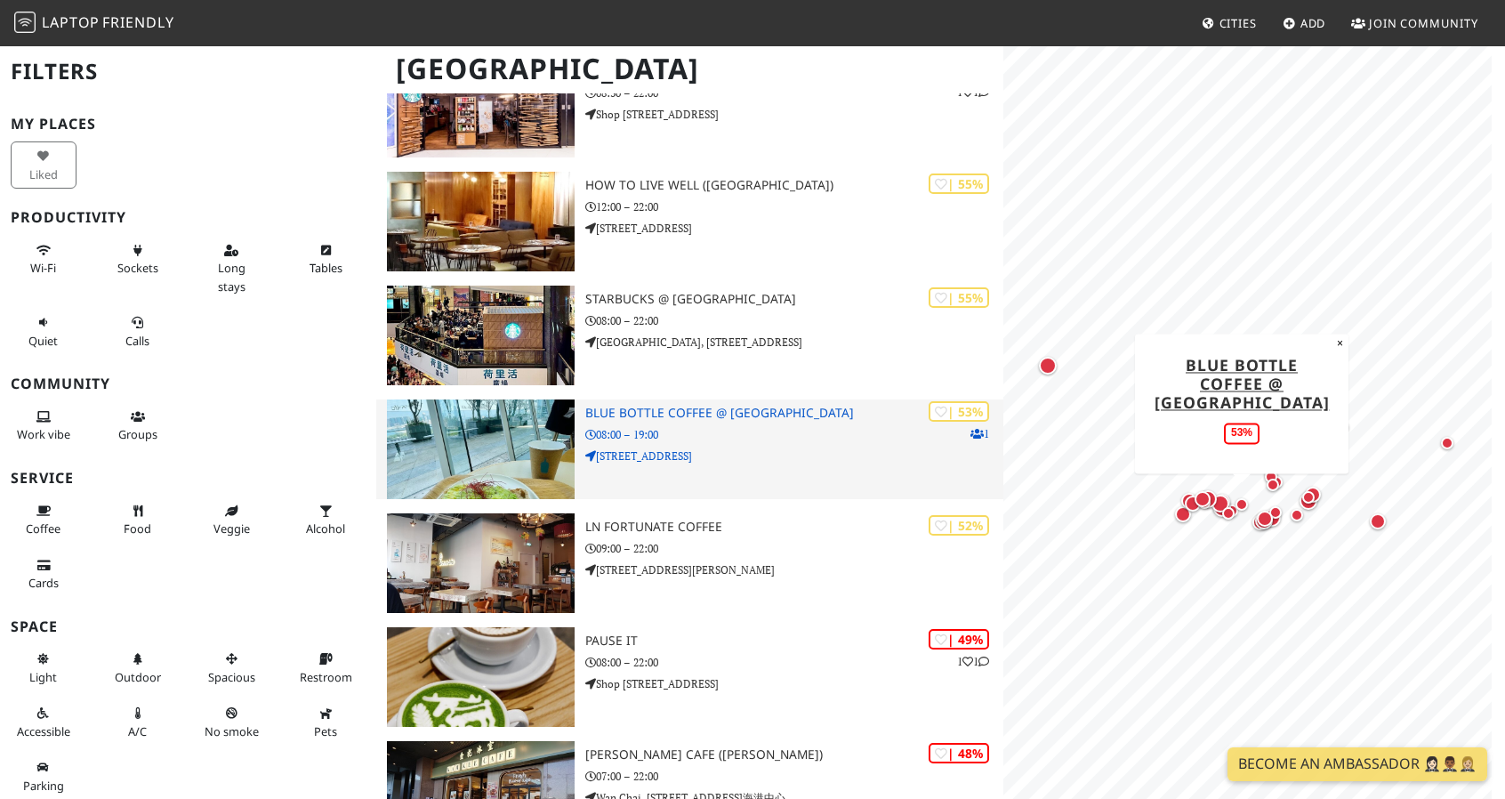
click at [859, 426] on p "08:00 – 19:00" at bounding box center [794, 434] width 418 height 17
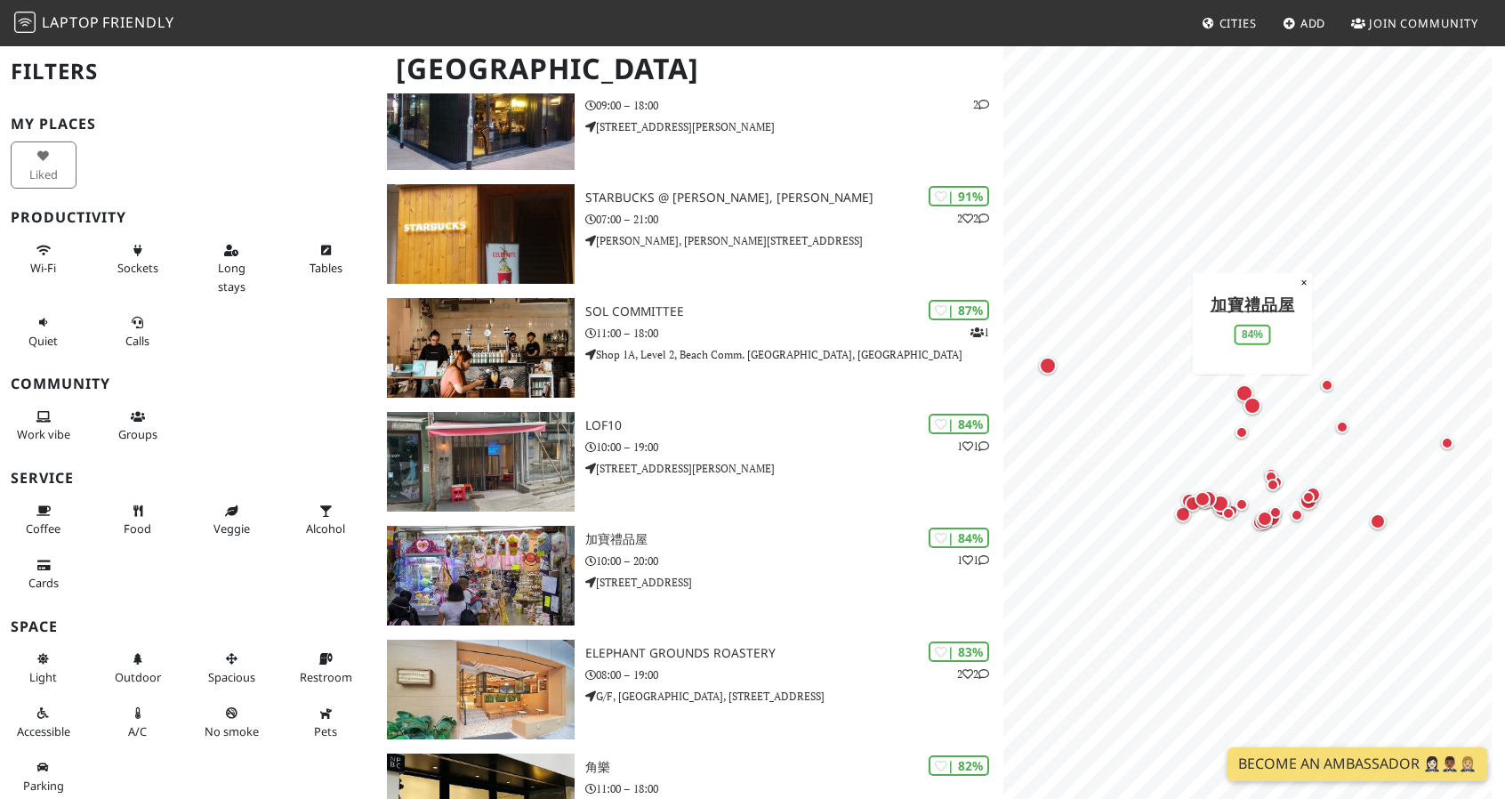
scroll to position [0, 0]
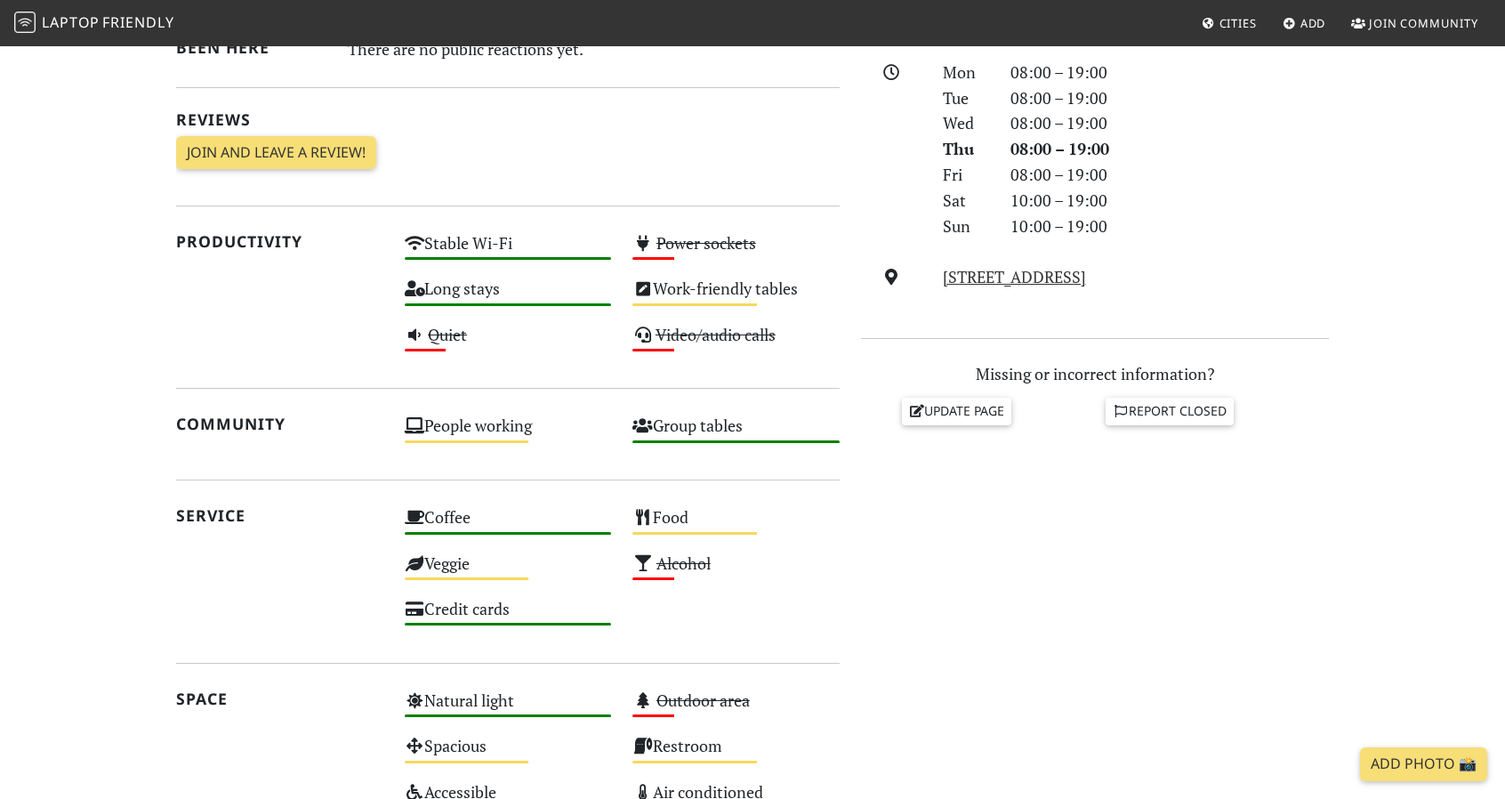
scroll to position [528, 0]
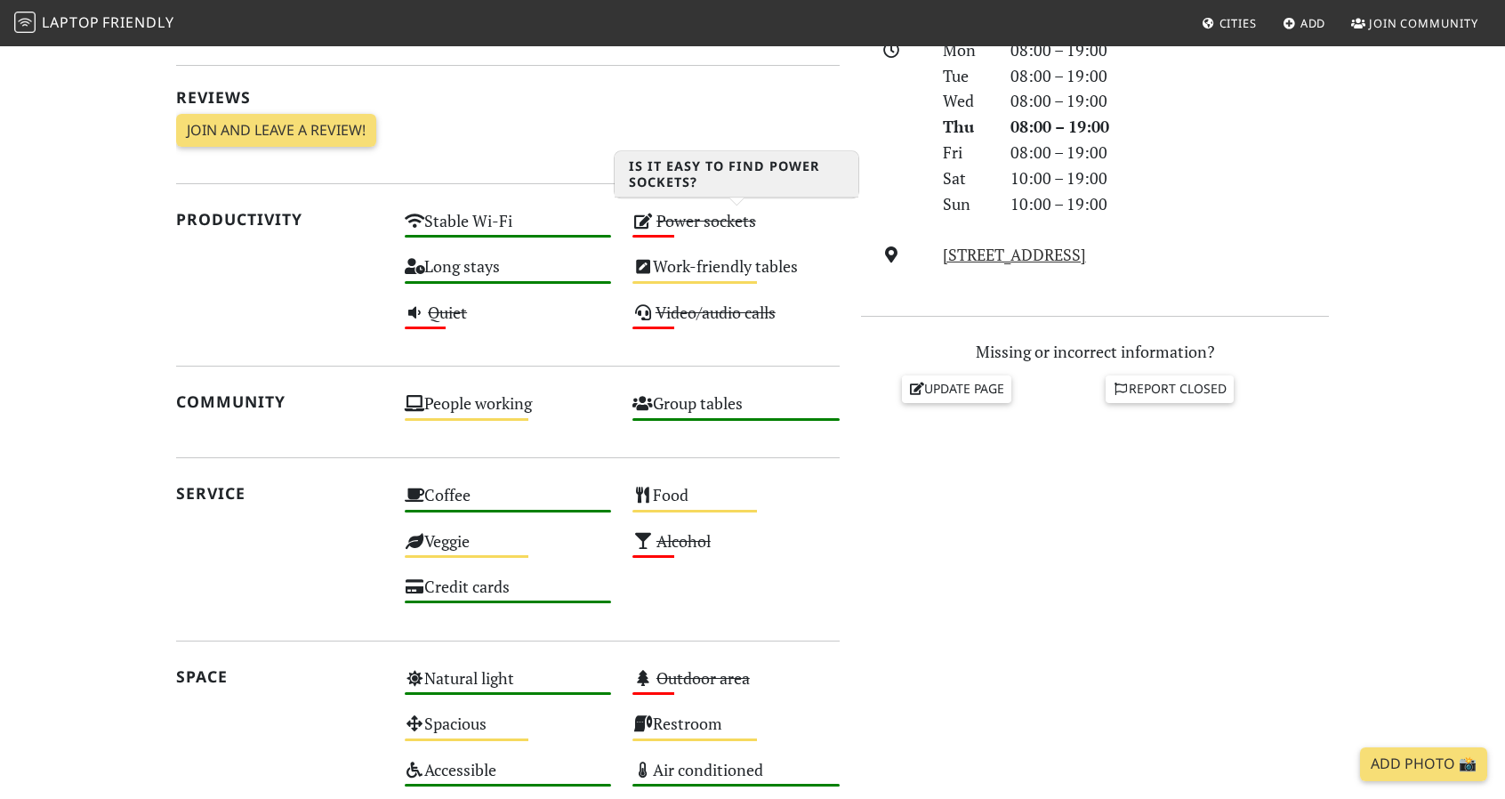
click at [699, 207] on div "Power sockets Low" at bounding box center [736, 228] width 229 height 45
